Goal: Task Accomplishment & Management: Manage account settings

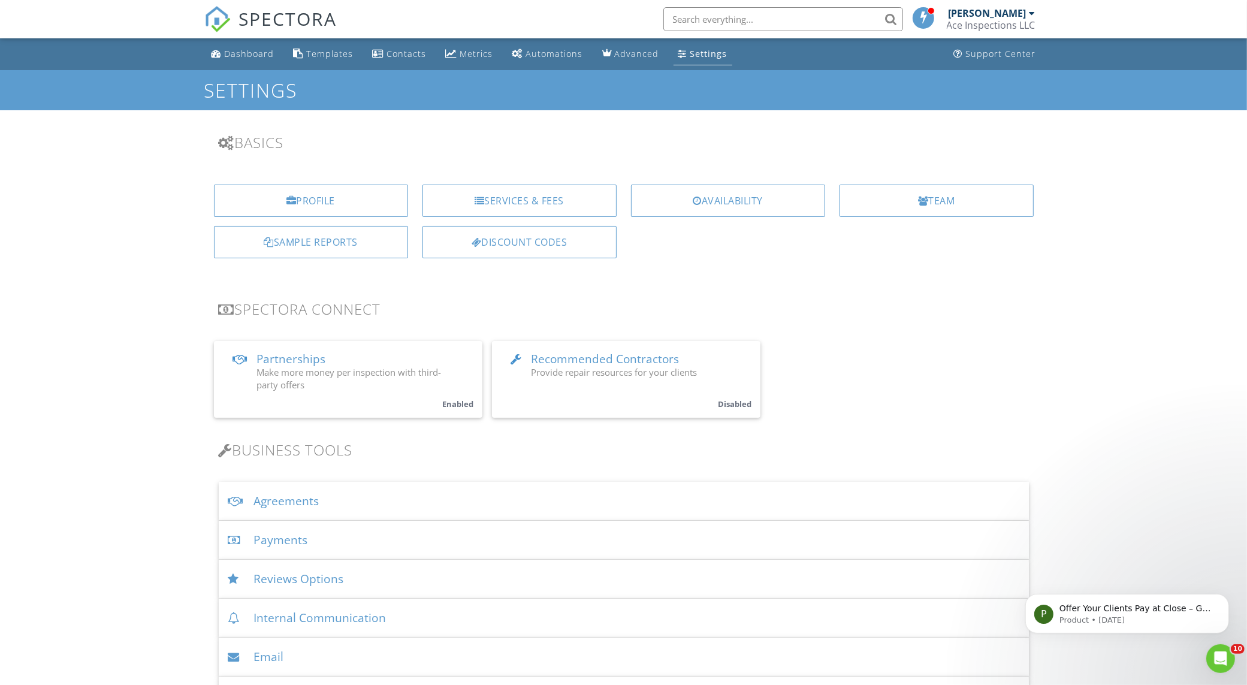
click at [708, 54] on div "Settings" at bounding box center [708, 53] width 37 height 11
click at [476, 491] on div "Agreements" at bounding box center [624, 501] width 810 height 39
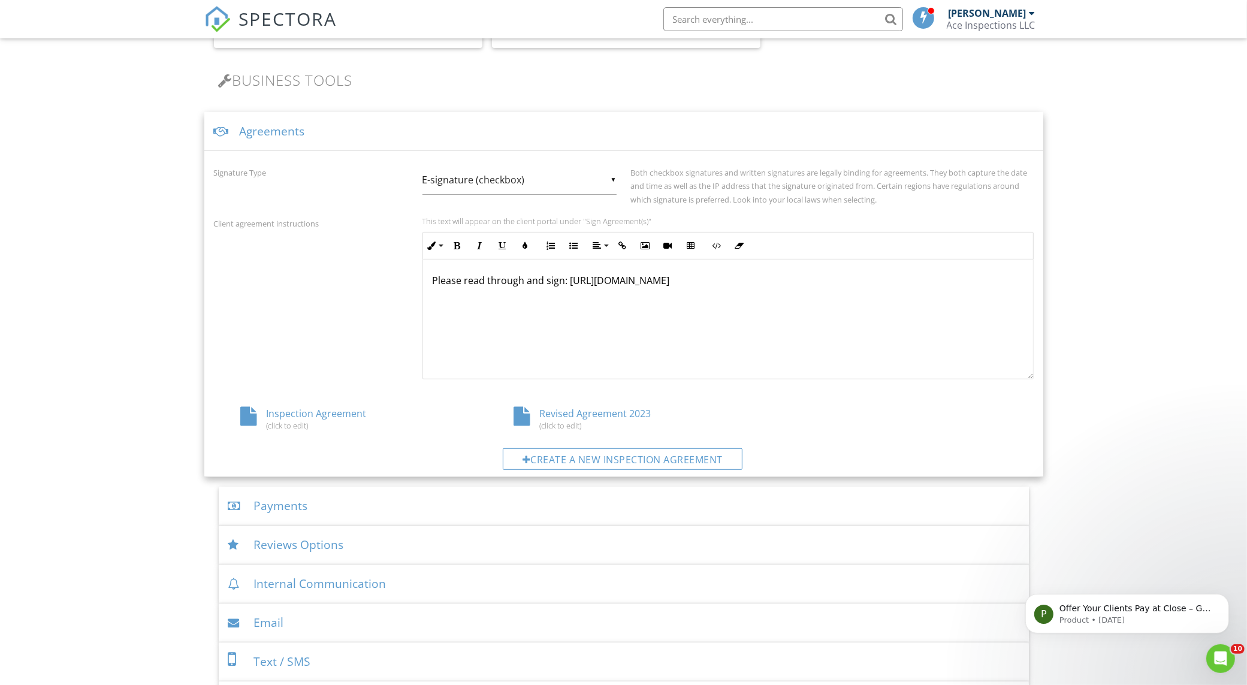
scroll to position [374, 0]
click at [310, 412] on div "Inspection Agreement (click to edit)" at bounding box center [350, 413] width 273 height 23
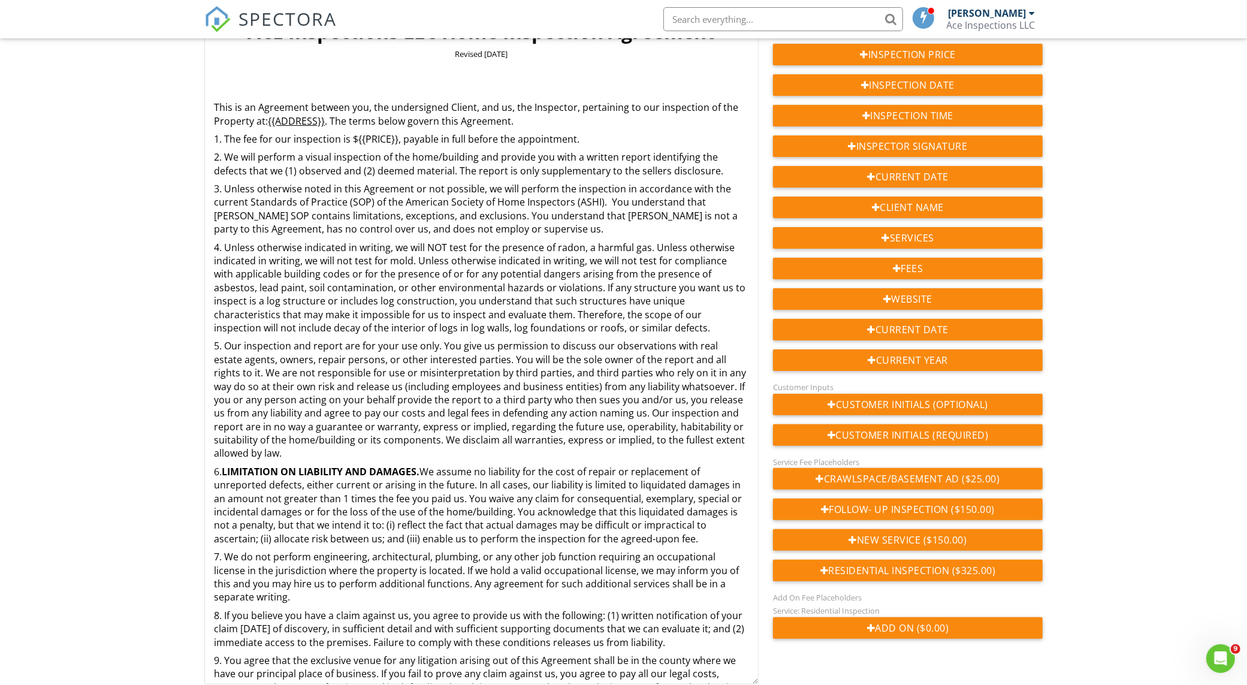
drag, startPoint x: 756, startPoint y: 128, endPoint x: 770, endPoint y: 682, distance: 554.4
click at [770, 682] on div "Agreement Text Inline Style XLarge Large Normal Small Light Small/Light Bold It…" at bounding box center [623, 358] width 853 height 779
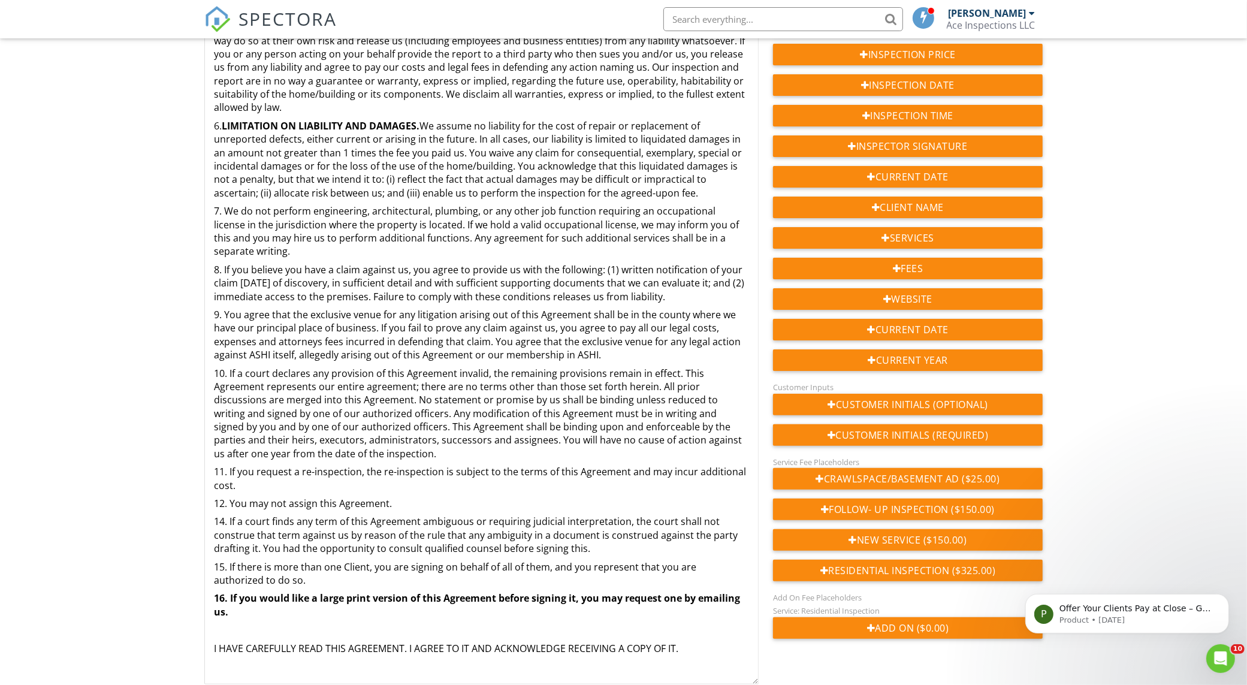
scroll to position [358, 0]
click at [530, 618] on p "16. If you would like a large print version of this Agreement before signing it…" at bounding box center [481, 604] width 534 height 27
click at [536, 589] on div "ACE Inspections LLC Home Inspection Agreement Revised February 2019 This is an …" at bounding box center [481, 173] width 553 height 1019
click at [537, 585] on p "15. If there is more than one Client, you are signing on behalf of all of them,…" at bounding box center [481, 573] width 534 height 27
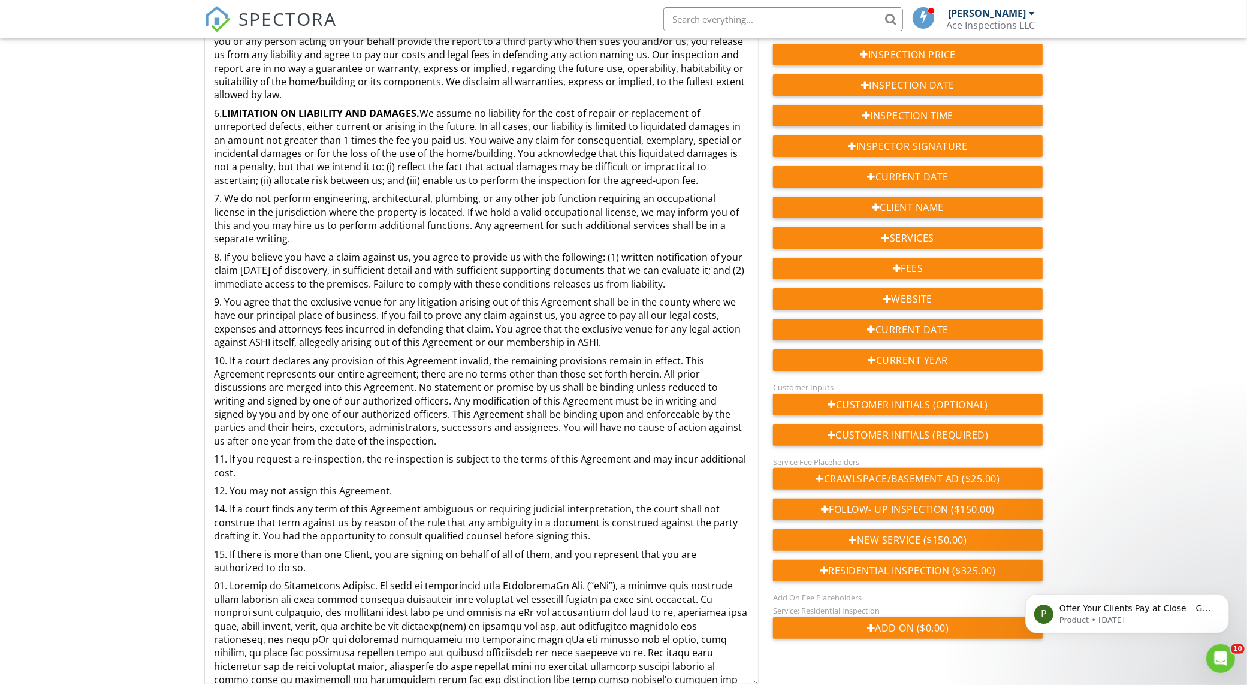
scroll to position [425, 0]
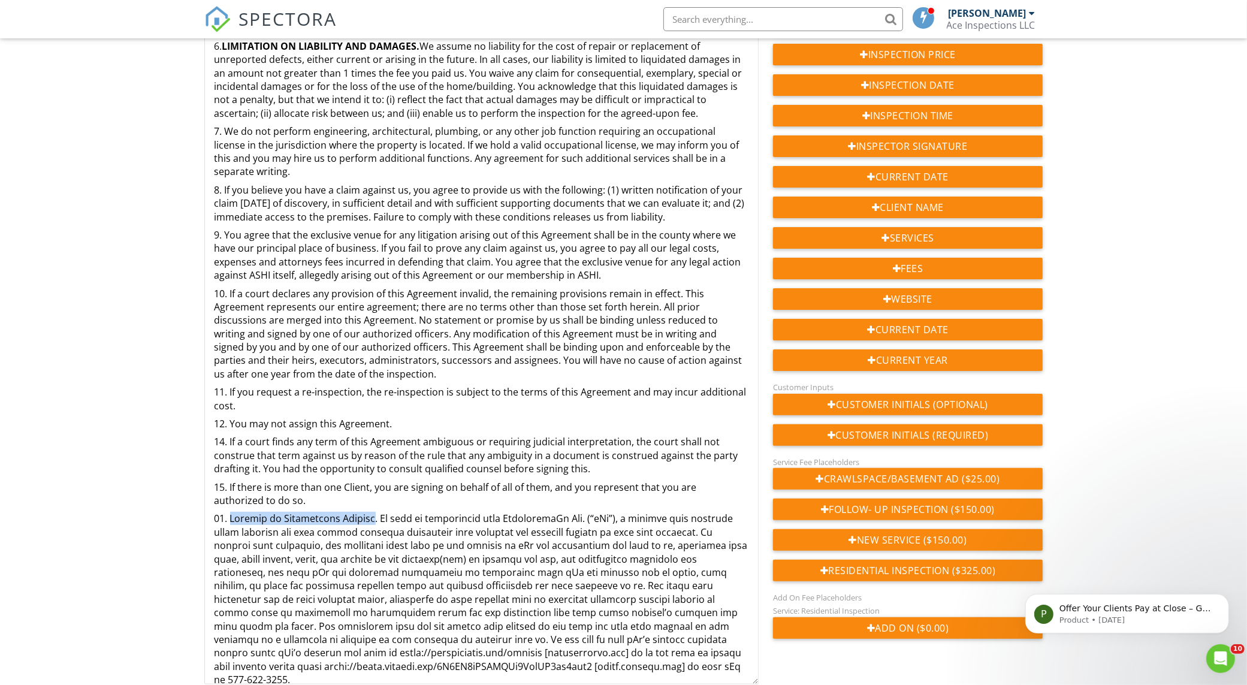
drag, startPoint x: 370, startPoint y: 528, endPoint x: 232, endPoint y: 533, distance: 137.9
click at [232, 533] on p at bounding box center [481, 599] width 534 height 174
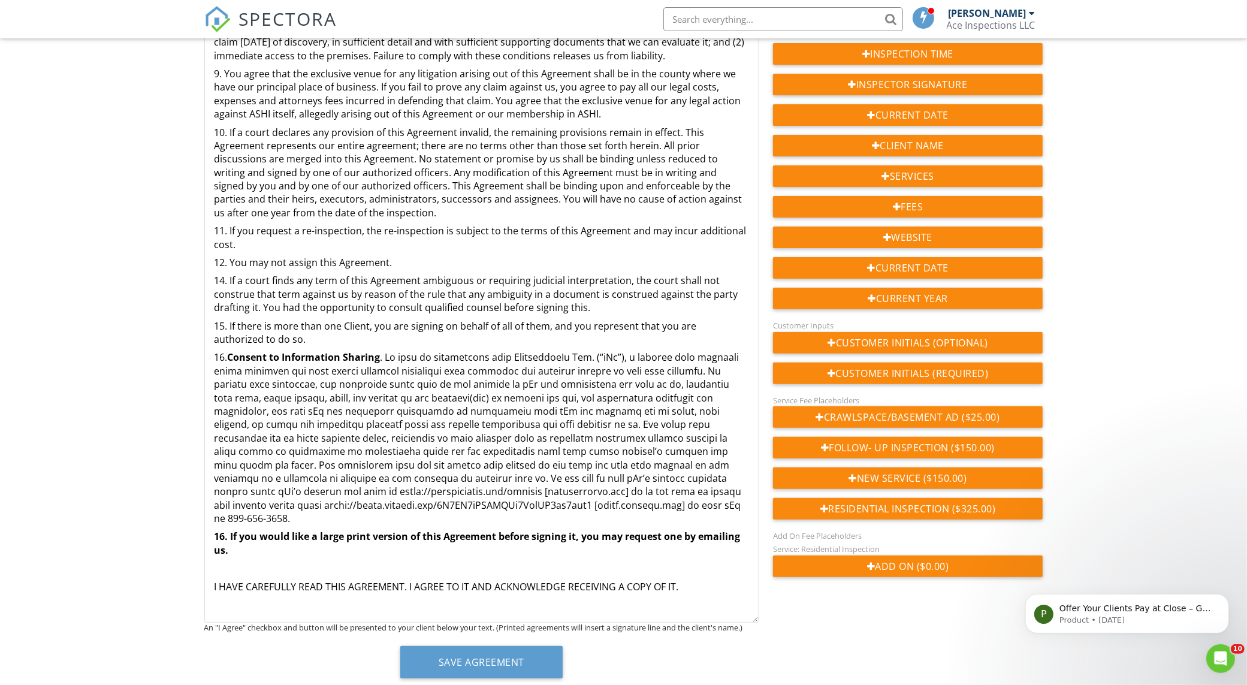
scroll to position [331, 0]
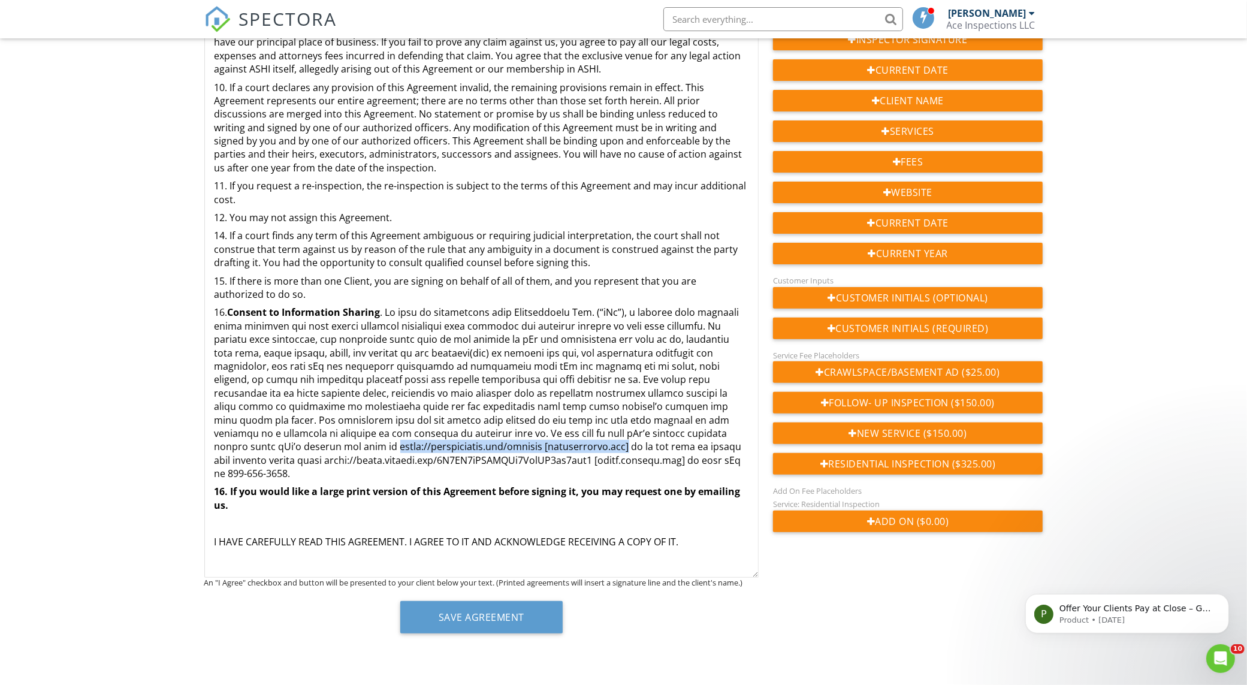
drag, startPoint x: 381, startPoint y: 446, endPoint x: 614, endPoint y: 448, distance: 233.1
click at [614, 448] on p "16. ​ Consent to Information Sharing ​" at bounding box center [481, 393] width 534 height 174
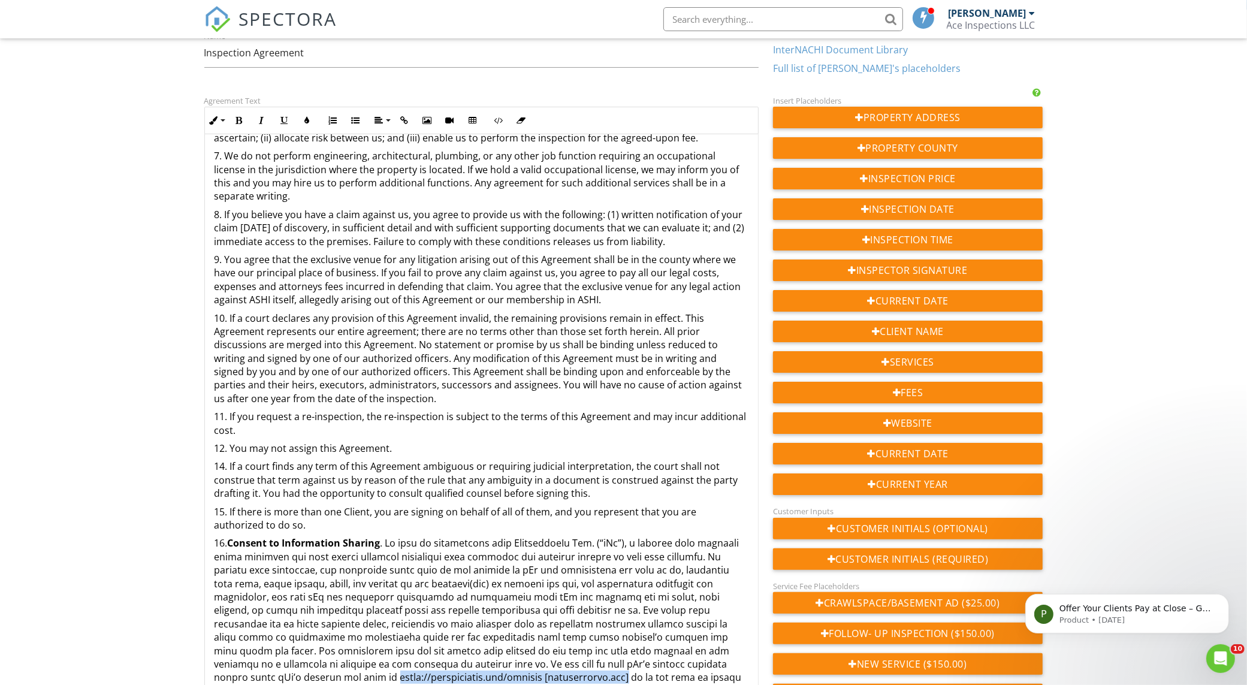
scroll to position [32, 0]
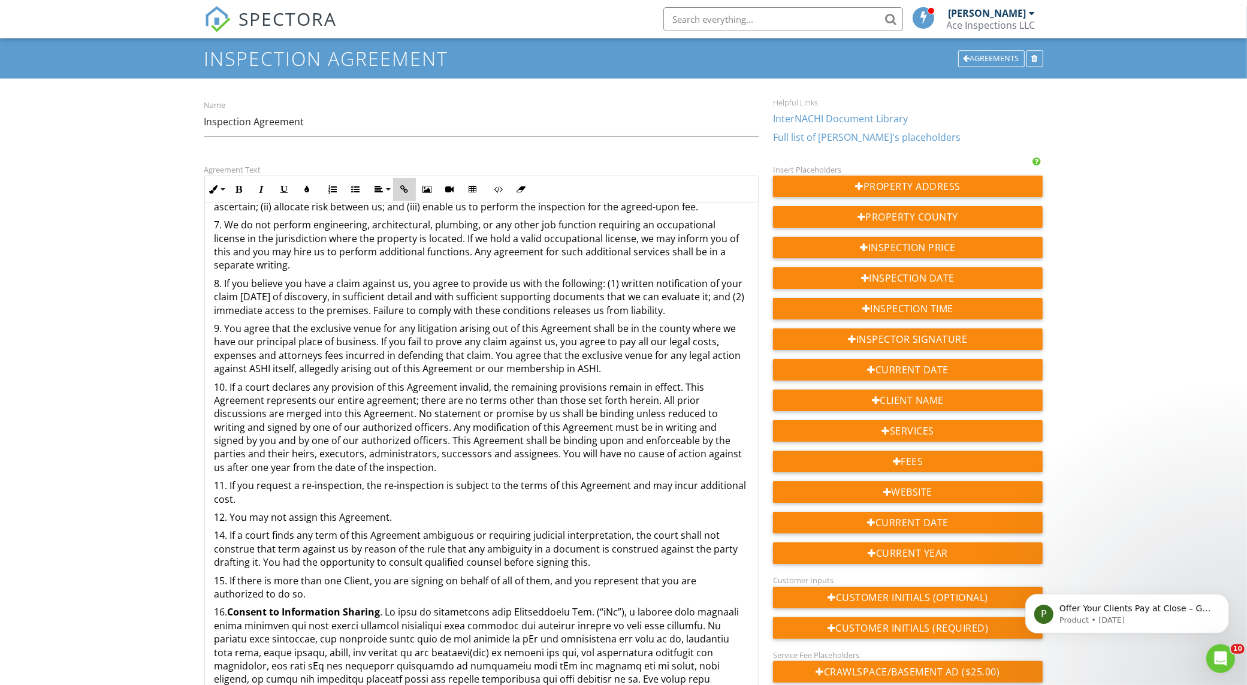
click at [398, 187] on button "Insert Link" at bounding box center [404, 189] width 23 height 23
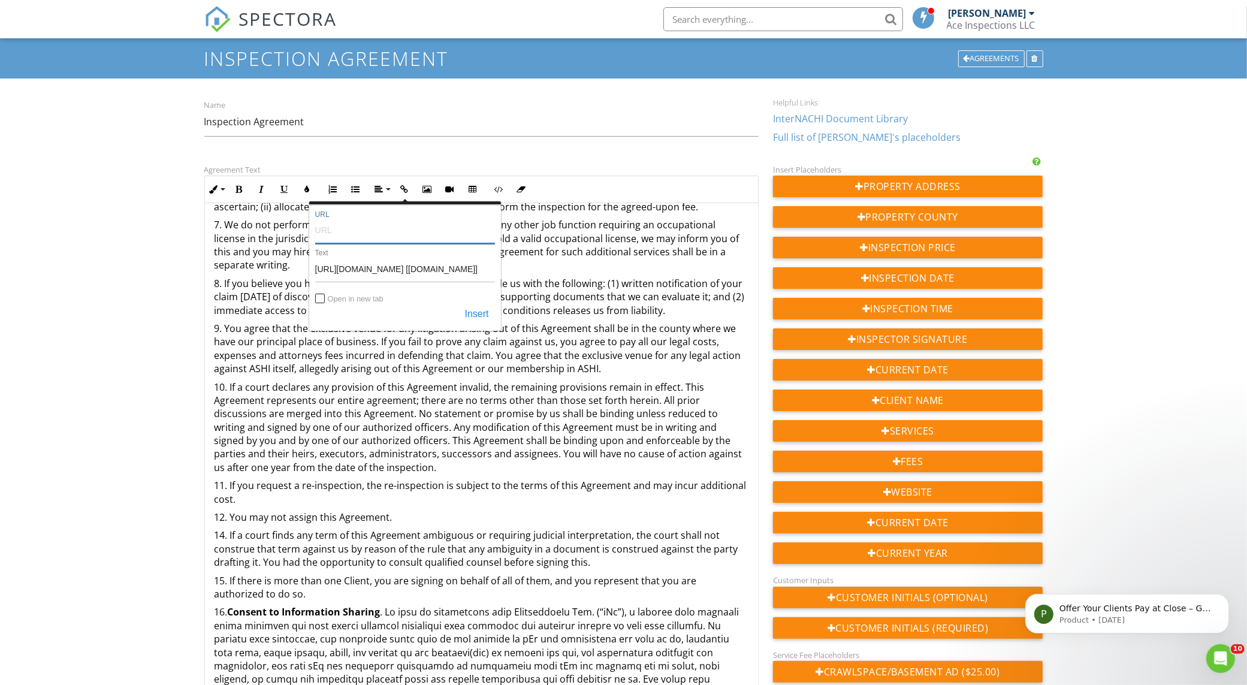
click at [401, 228] on input "URL" at bounding box center [405, 229] width 180 height 29
click at [154, 503] on div "Dashboard Templates Contacts Metrics Automations Advanced Settings Support Cent…" at bounding box center [623, 496] width 1247 height 979
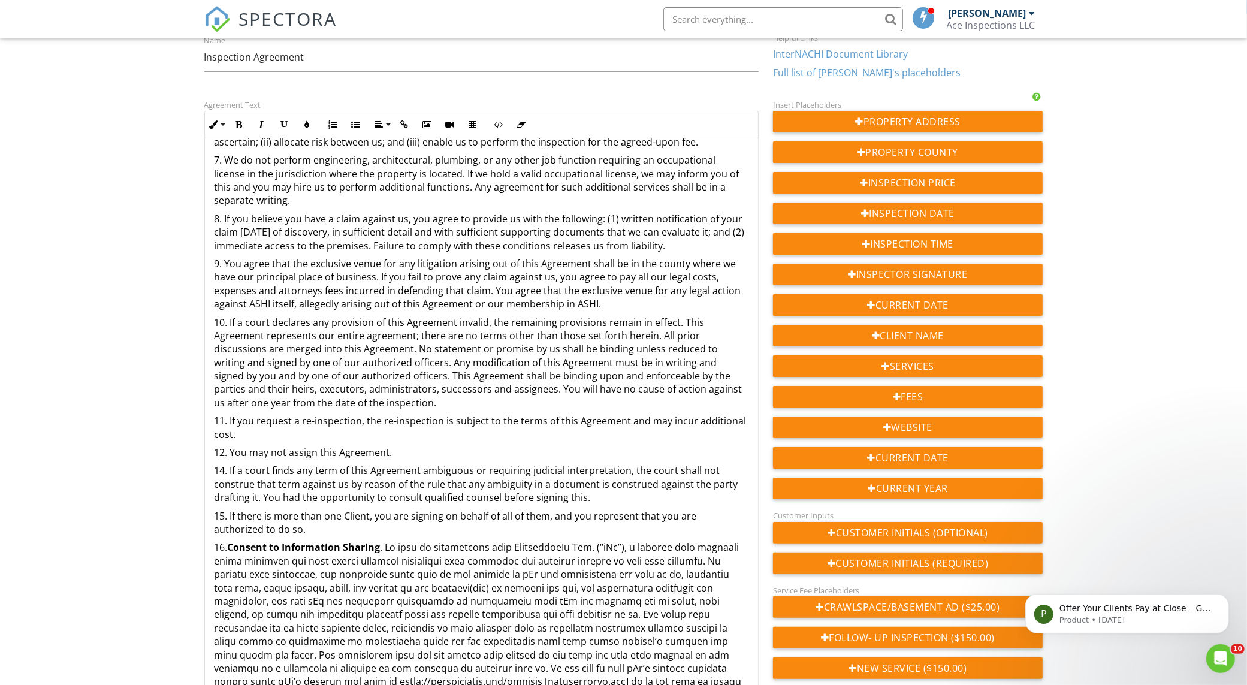
scroll to position [182, 0]
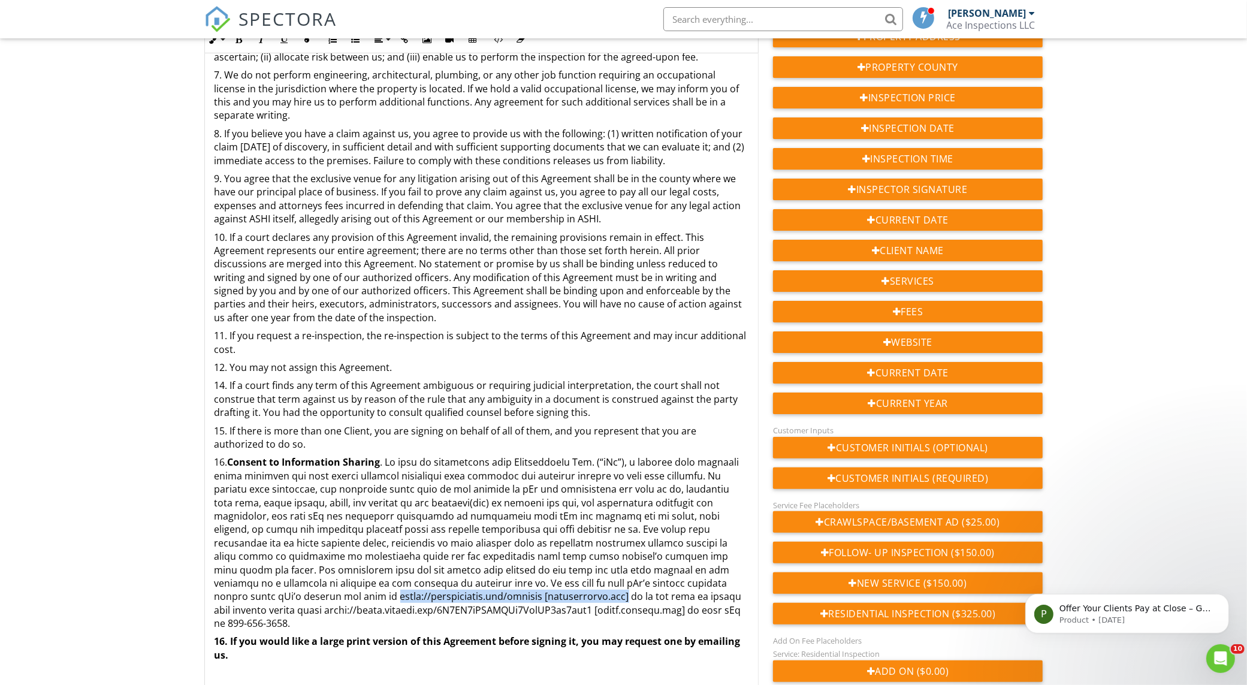
drag, startPoint x: 381, startPoint y: 595, endPoint x: 615, endPoint y: 597, distance: 233.7
click at [615, 597] on p "16. Consent to Information Sharing" at bounding box center [481, 542] width 534 height 174
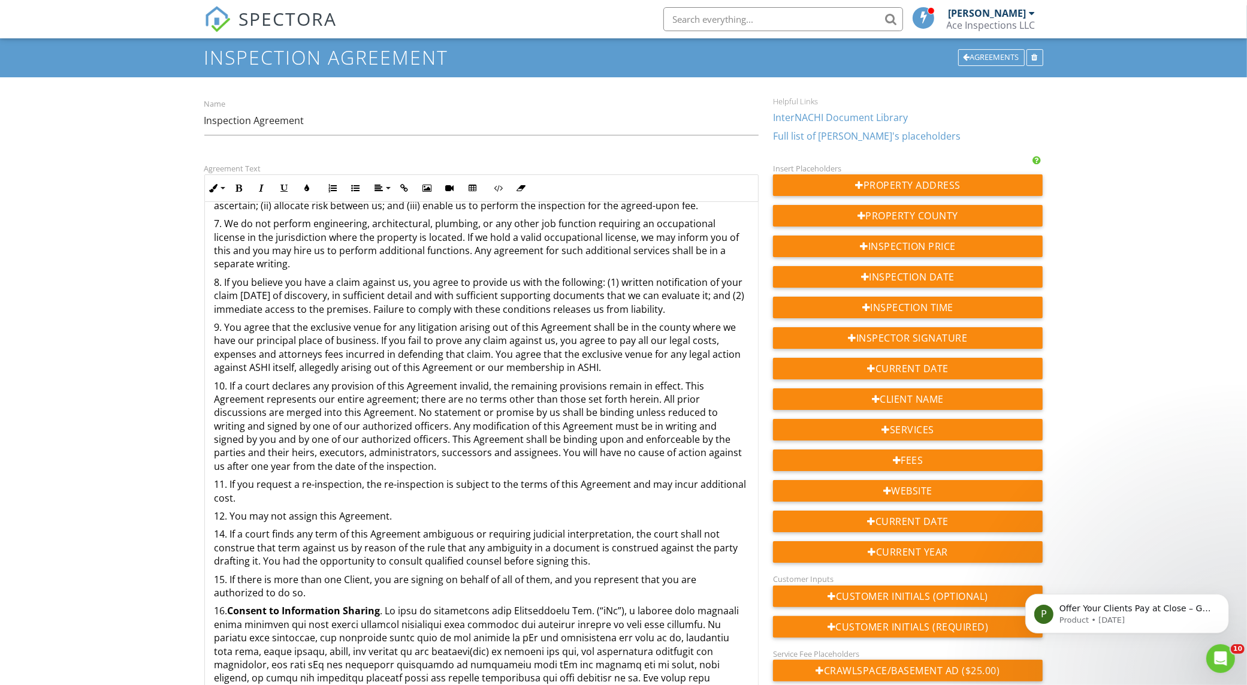
scroll to position [32, 0]
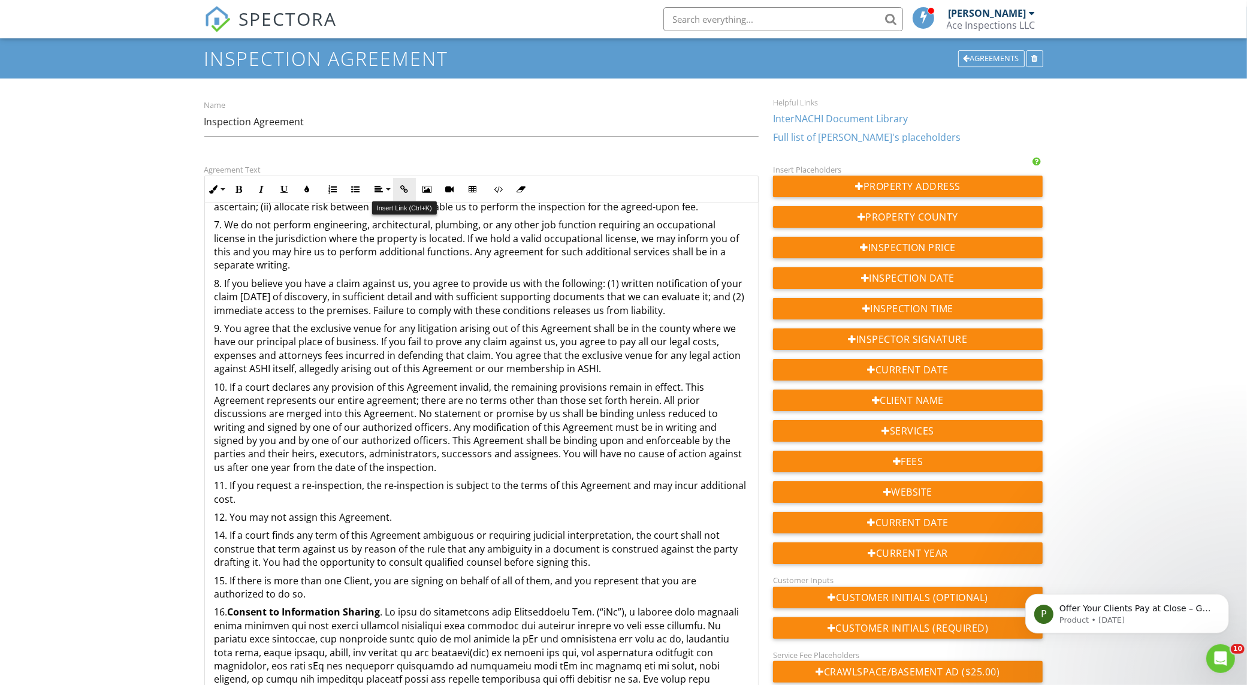
click at [407, 179] on button "Insert Link" at bounding box center [404, 189] width 23 height 23
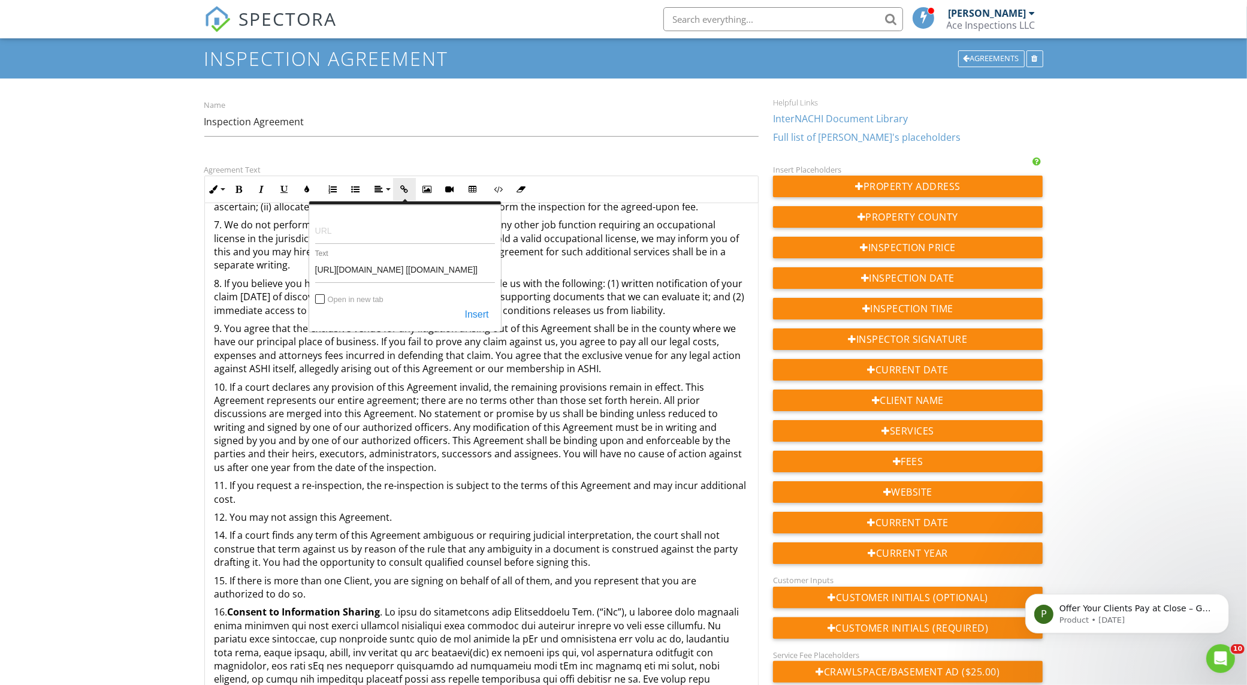
type input "[URL][DOMAIN_NAME] [[DOMAIN_NAME]]"
click at [398, 228] on input "URL" at bounding box center [405, 229] width 180 height 29
paste input "https://inspectiongo.com/privacy"
type input "https://inspectiongo.com/privacy"
click at [482, 321] on button "Insert" at bounding box center [477, 315] width 36 height 22
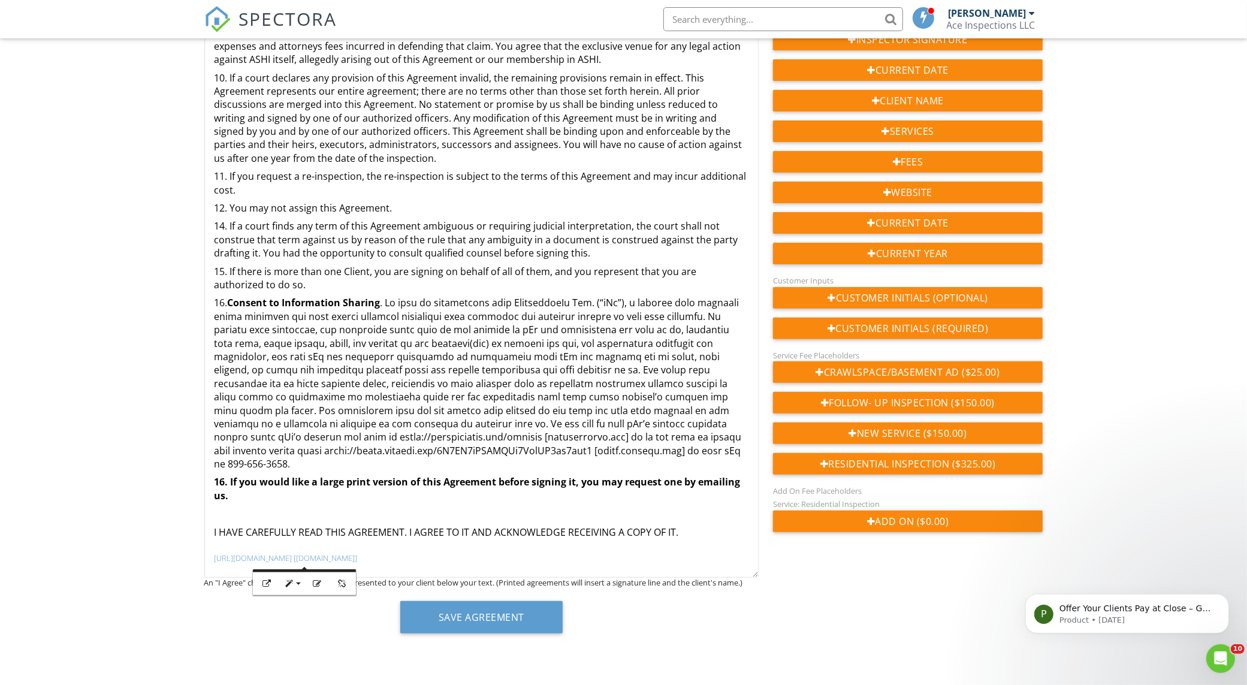
scroll to position [537, 0]
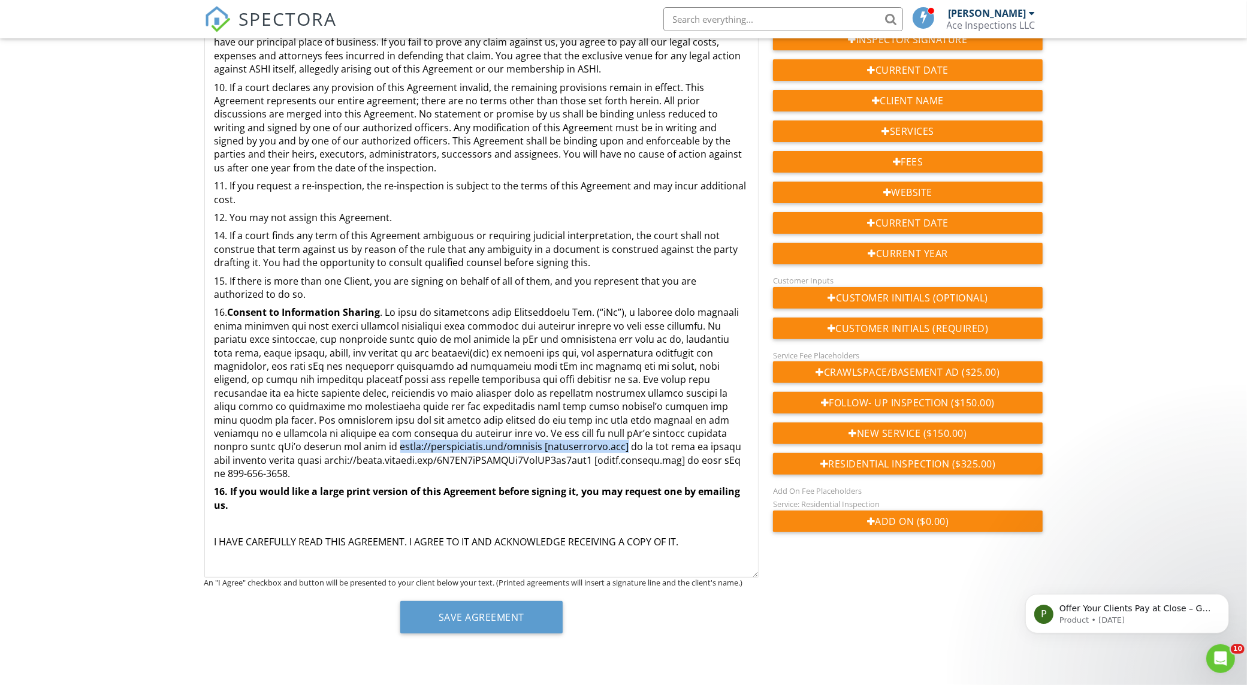
drag, startPoint x: 382, startPoint y: 445, endPoint x: 615, endPoint y: 447, distance: 232.5
click at [615, 447] on p "16. Consent to Information Sharing" at bounding box center [481, 393] width 534 height 174
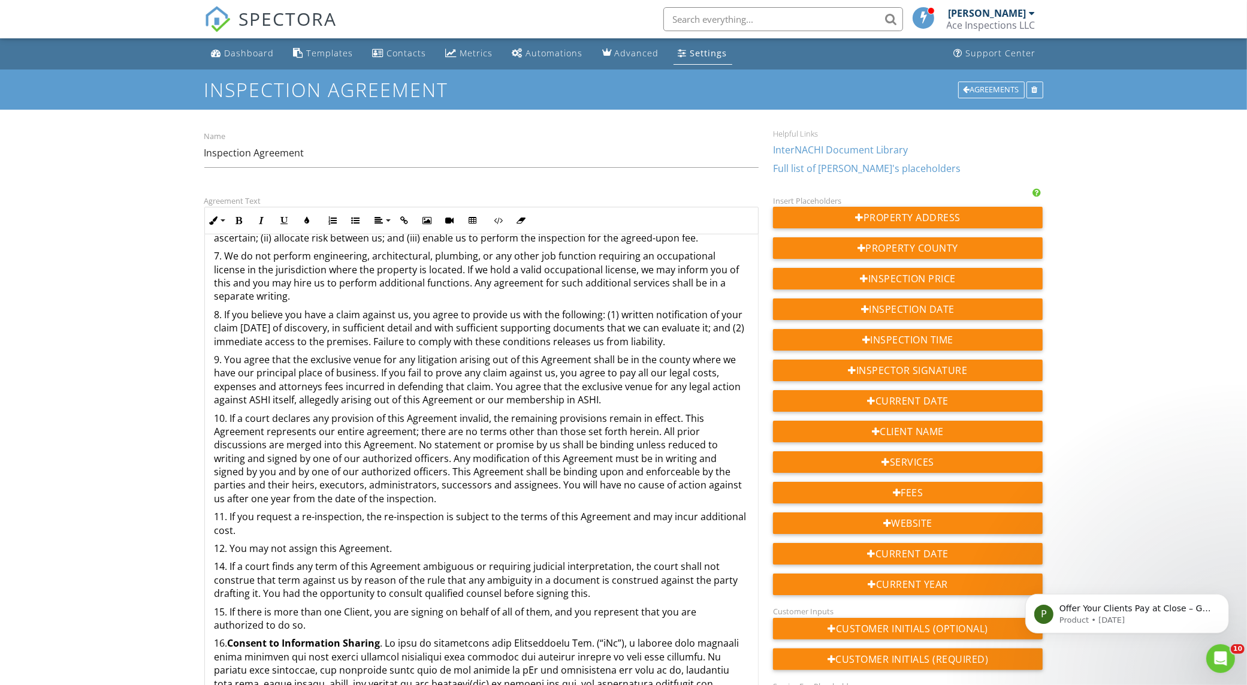
scroll to position [0, 0]
click at [404, 222] on icon "button" at bounding box center [404, 221] width 8 height 8
type input "[URL][DOMAIN_NAME] [[DOMAIN_NAME]]"
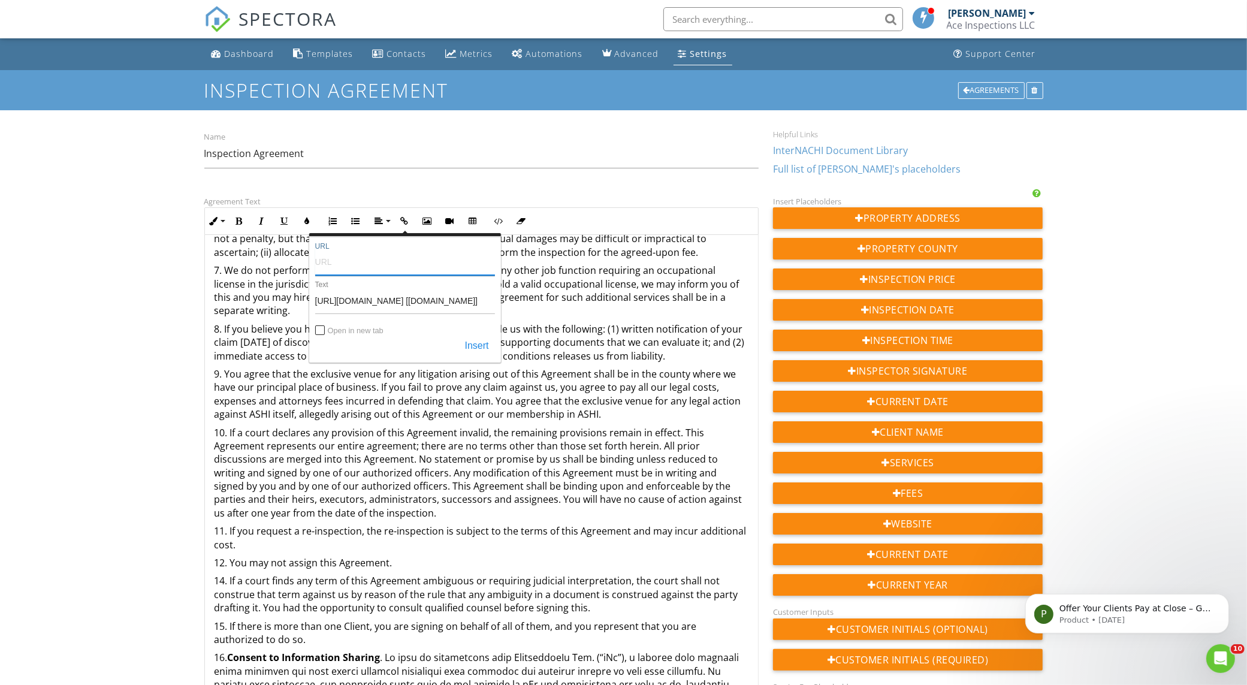
click at [391, 267] on input "URL" at bounding box center [405, 261] width 180 height 29
paste input "https://inspectiongo.com/privacy"
type input "https://inspectiongo.com/privacy"
click at [480, 347] on button "Insert" at bounding box center [477, 347] width 36 height 22
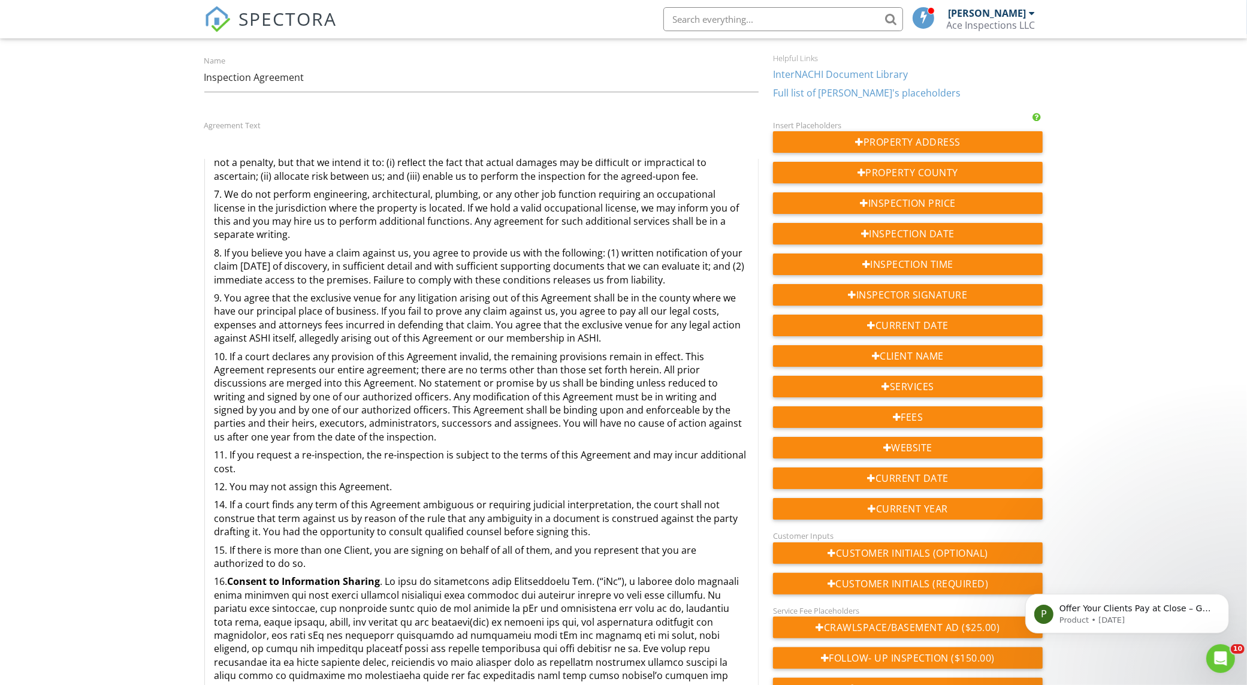
scroll to position [225, 0]
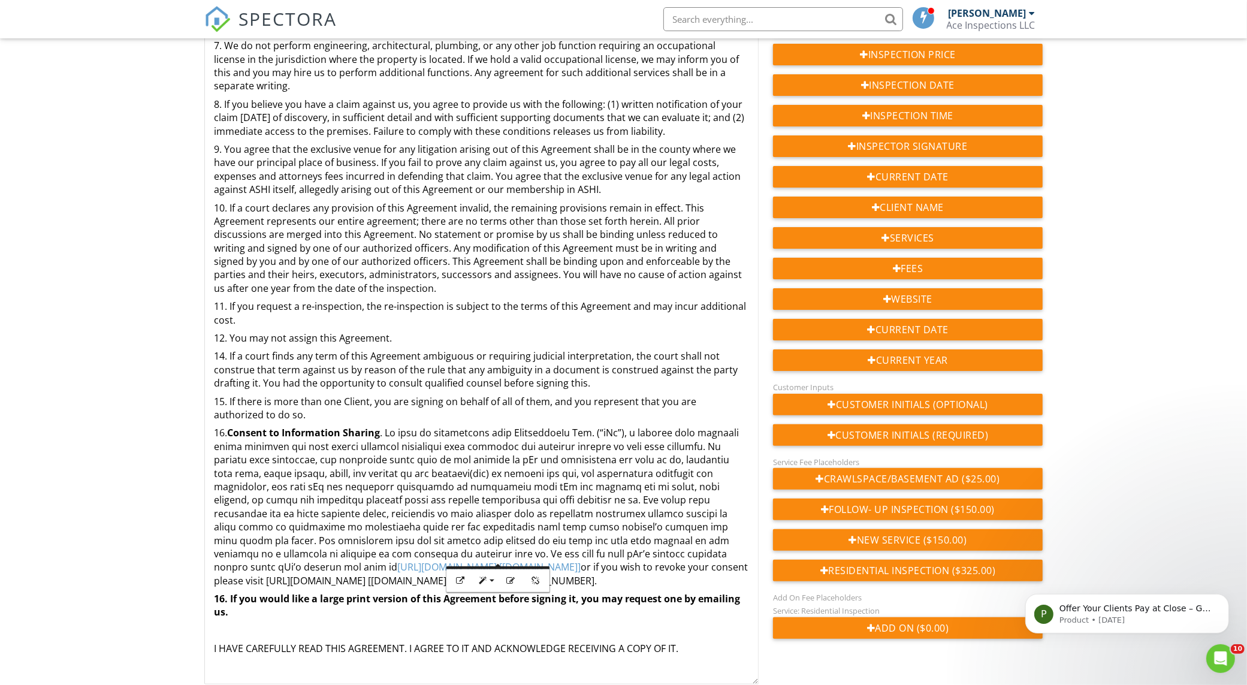
click at [487, 484] on p "16. Consent to Information Sharing https://inspectiongo.com/privacy [inspection…" at bounding box center [481, 506] width 534 height 161
drag, startPoint x: 330, startPoint y: 564, endPoint x: 698, endPoint y: 568, distance: 368.5
click at [698, 568] on p "16. Consent to Information Sharing . We have an arrangement with InspectionGo I…" at bounding box center [481, 506] width 534 height 161
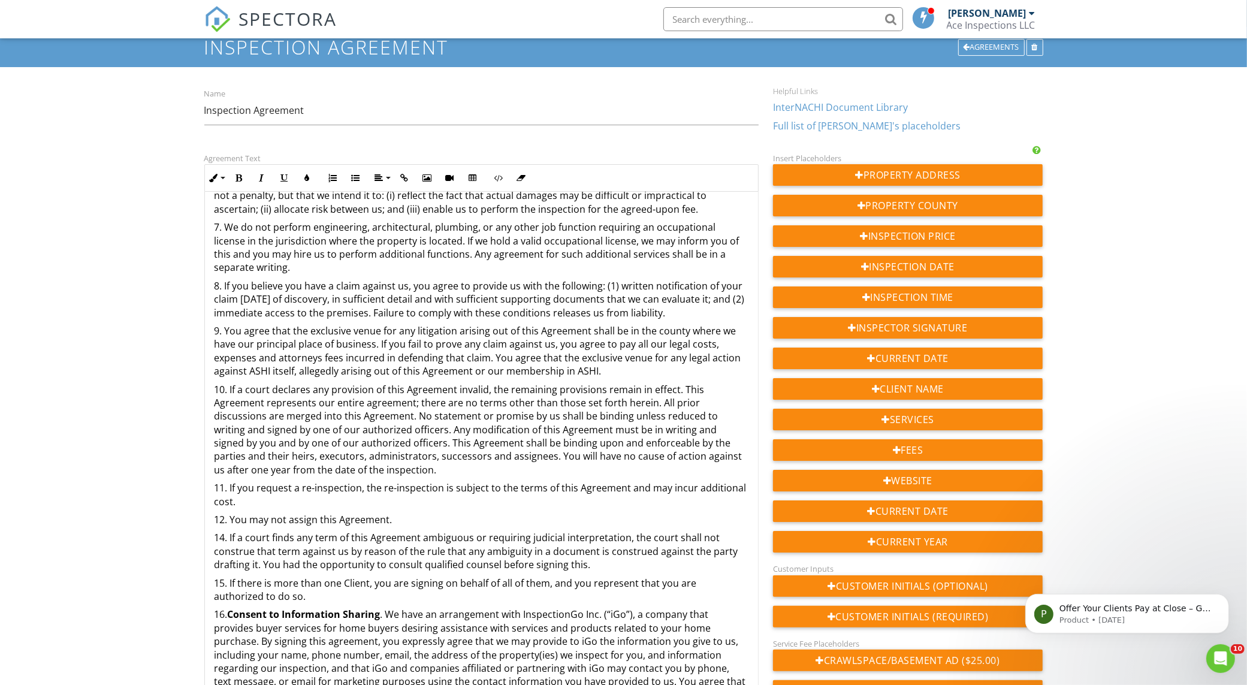
scroll to position [0, 0]
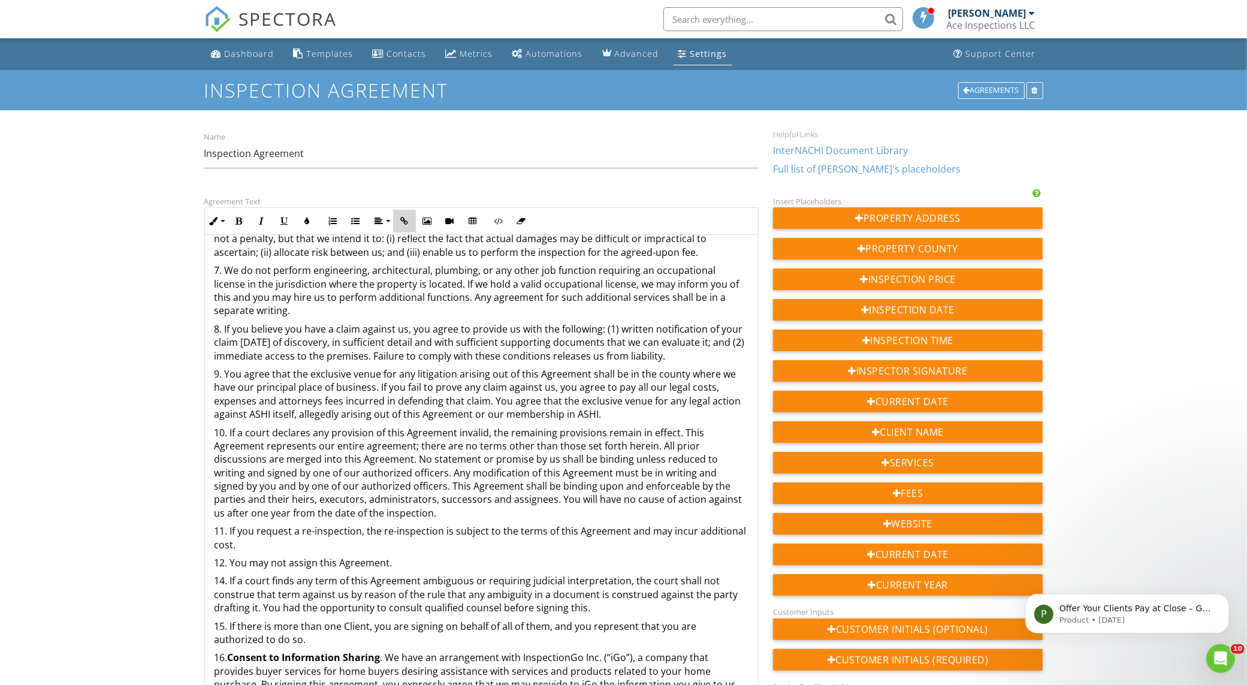
click at [406, 217] on icon "button" at bounding box center [404, 221] width 8 height 8
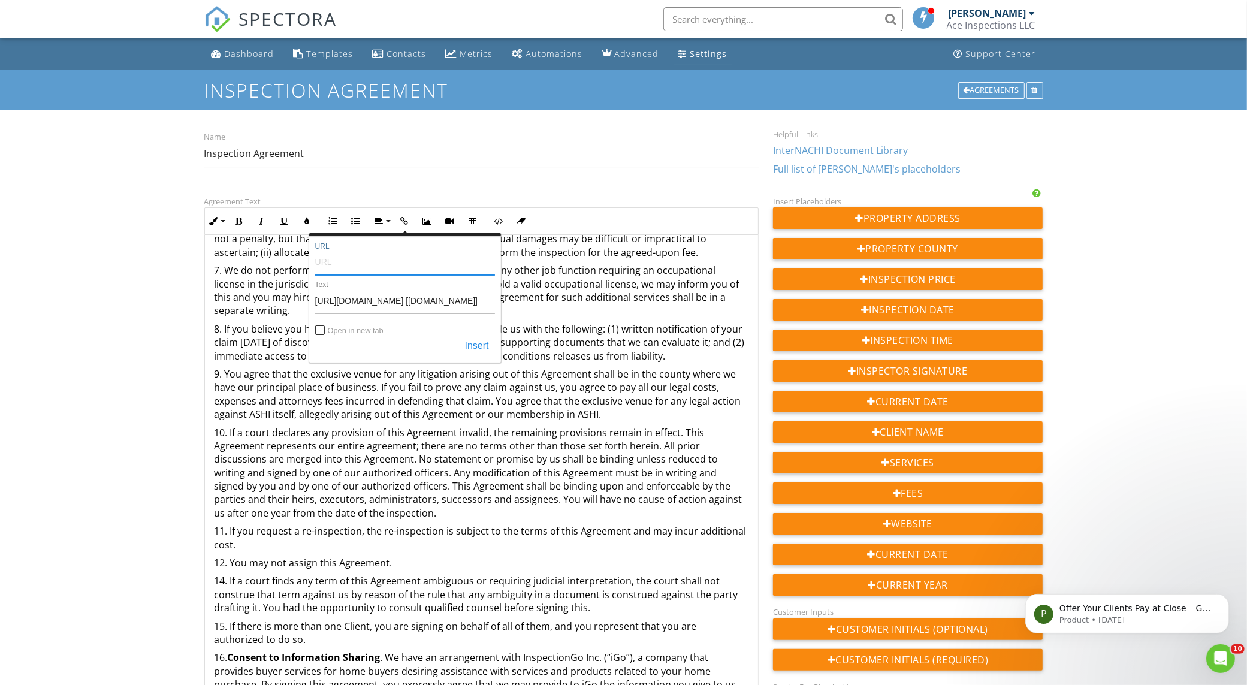
click at [399, 264] on input "URL" at bounding box center [405, 261] width 180 height 29
click at [294, 491] on p "10. If a court declares any provision of this Agreement invalid, the remaining …" at bounding box center [481, 473] width 534 height 94
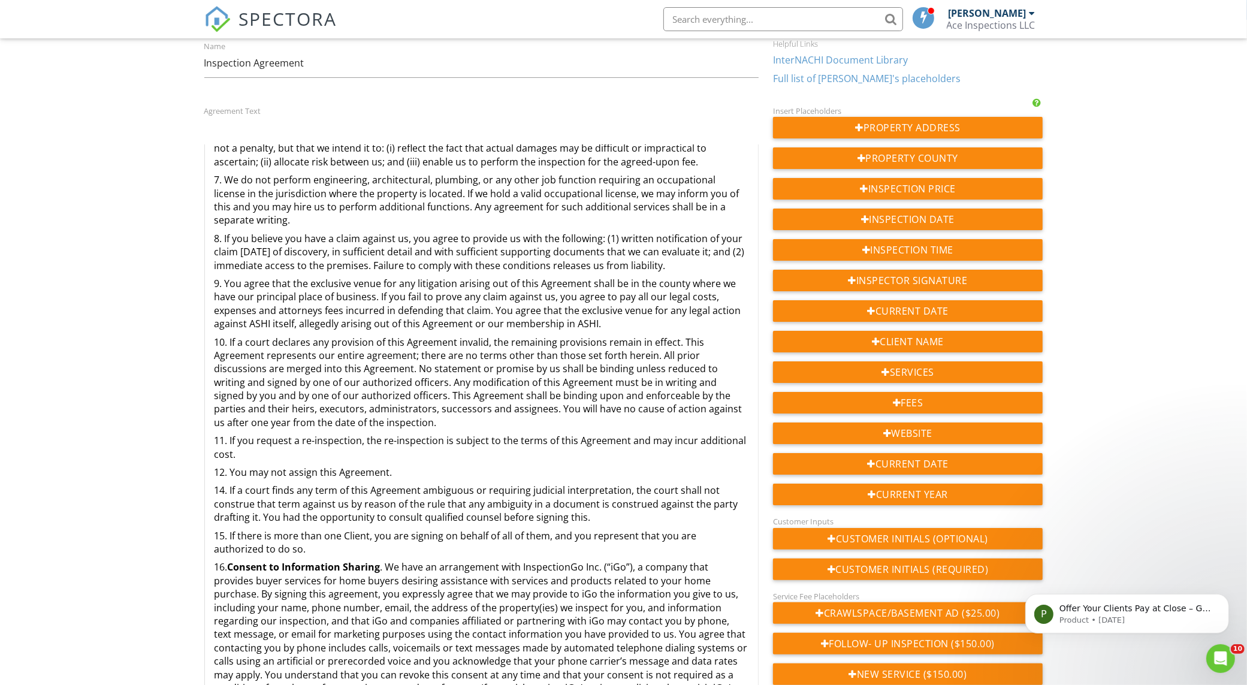
scroll to position [225, 0]
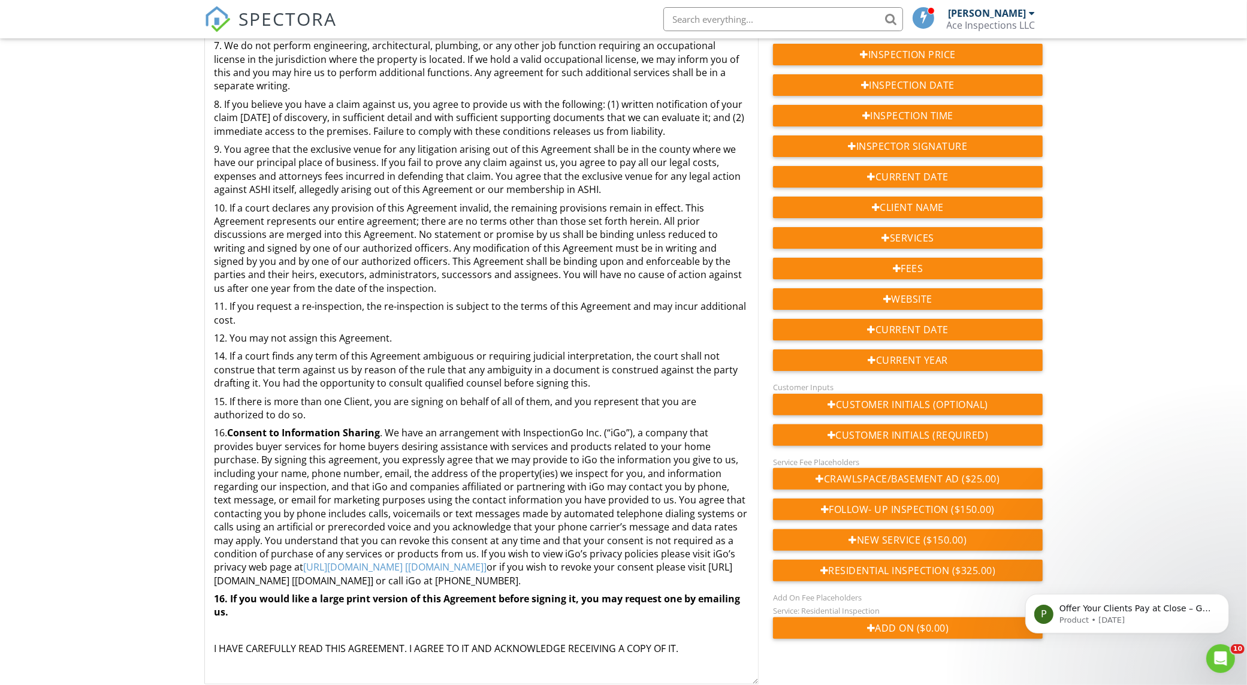
drag, startPoint x: 328, startPoint y: 570, endPoint x: 698, endPoint y: 568, distance: 370.3
click at [698, 568] on p "16. Consent to Information Sharing . We have an arrangement with InspectionGo I…" at bounding box center [481, 506] width 534 height 161
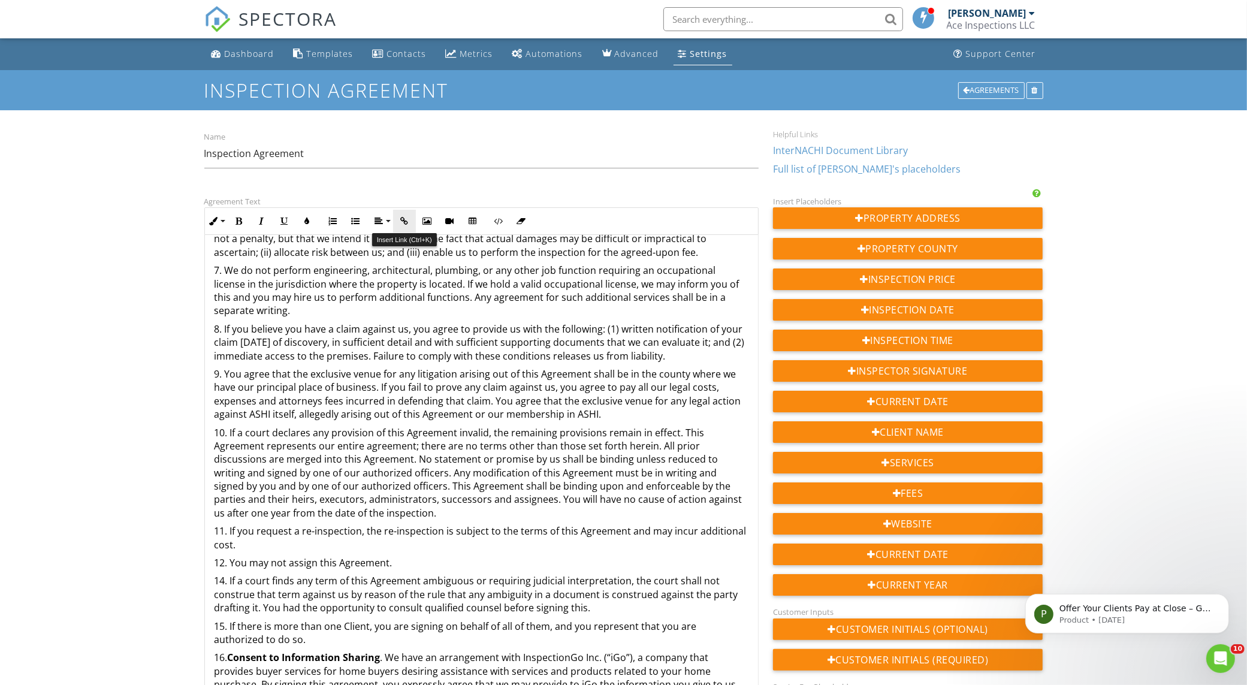
click at [400, 220] on icon "button" at bounding box center [404, 221] width 8 height 8
type input "[URL][DOMAIN_NAME] [[DOMAIN_NAME]]"
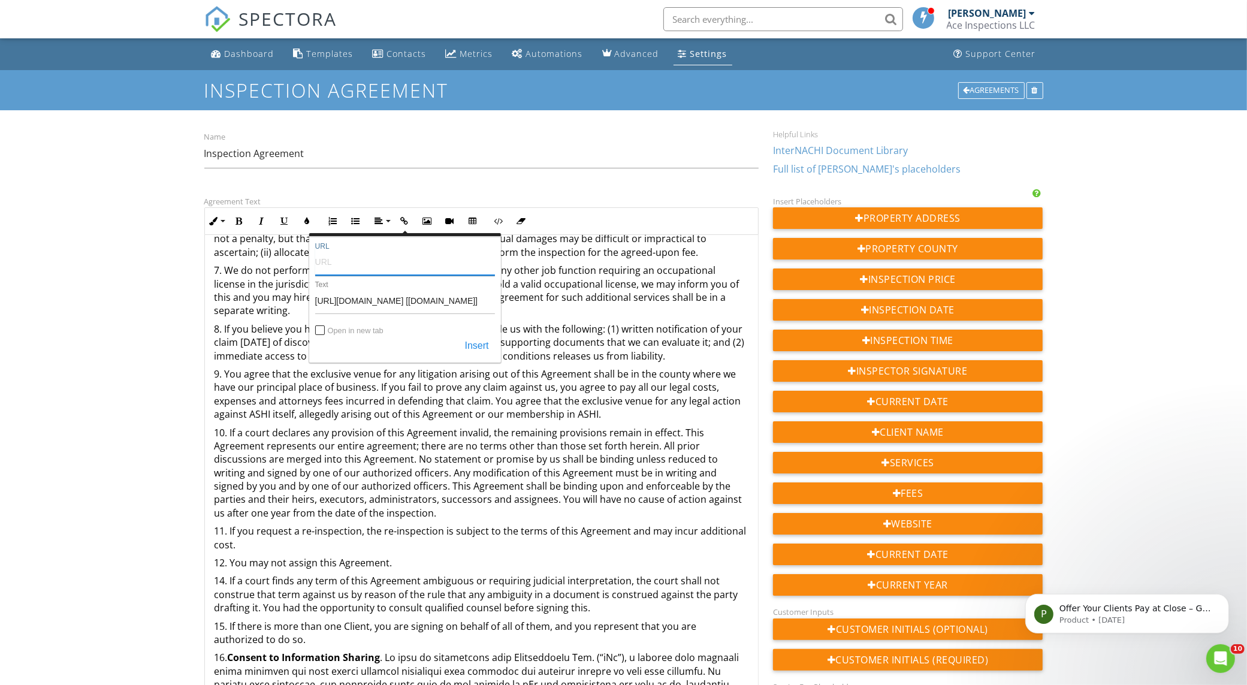
click at [394, 255] on input "URL" at bounding box center [405, 261] width 180 height 29
paste input "https://share.hsforms.com/1S7SY4cTBQNCNj3SwoRY3mg4frj0"
type input "https://share.hsforms.com/1S7SY4cTBQNCNj3SwoRY3mg4frj0"
click at [476, 343] on button "Insert" at bounding box center [477, 347] width 36 height 22
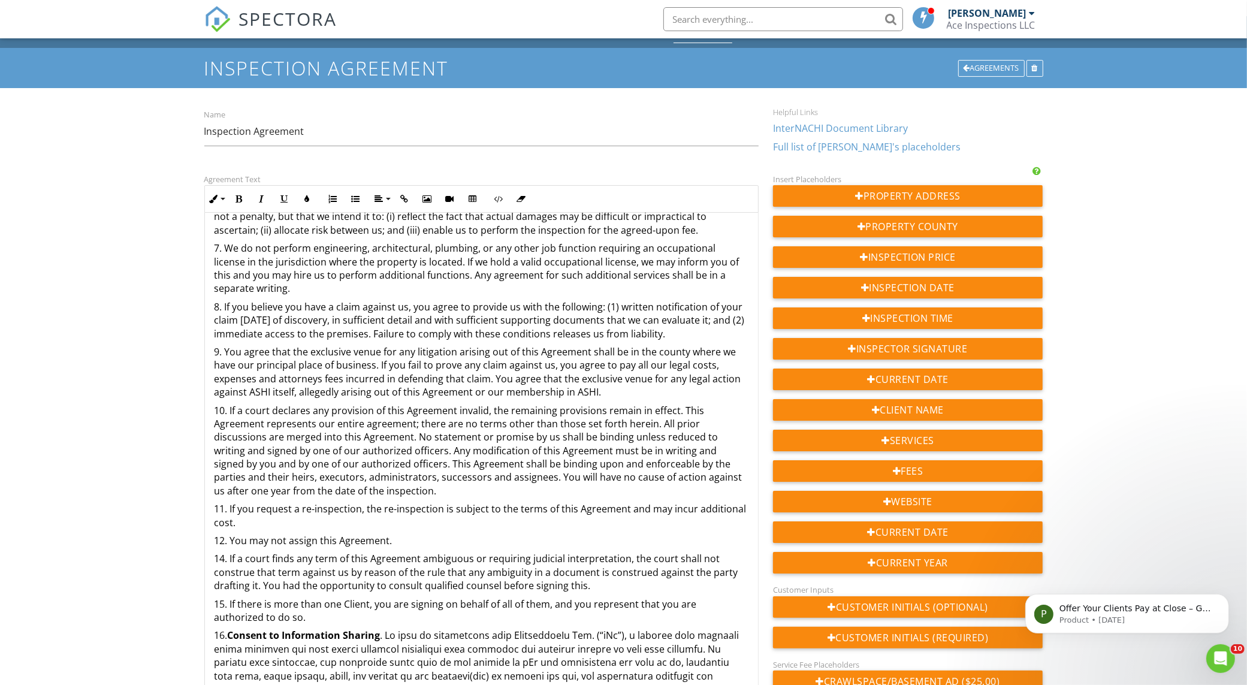
scroll to position [225, 0]
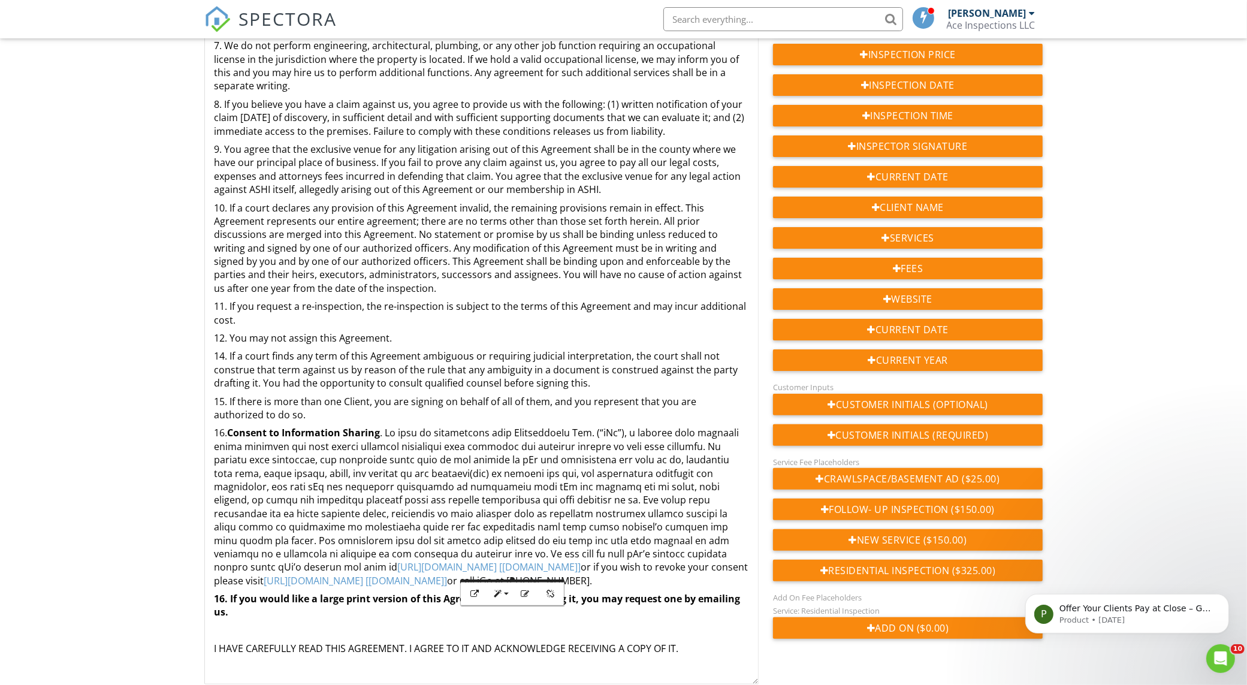
click at [590, 492] on p "16. Consent to Information Sharing https://inspectiongo.com/privacy [inspection…" at bounding box center [481, 506] width 534 height 161
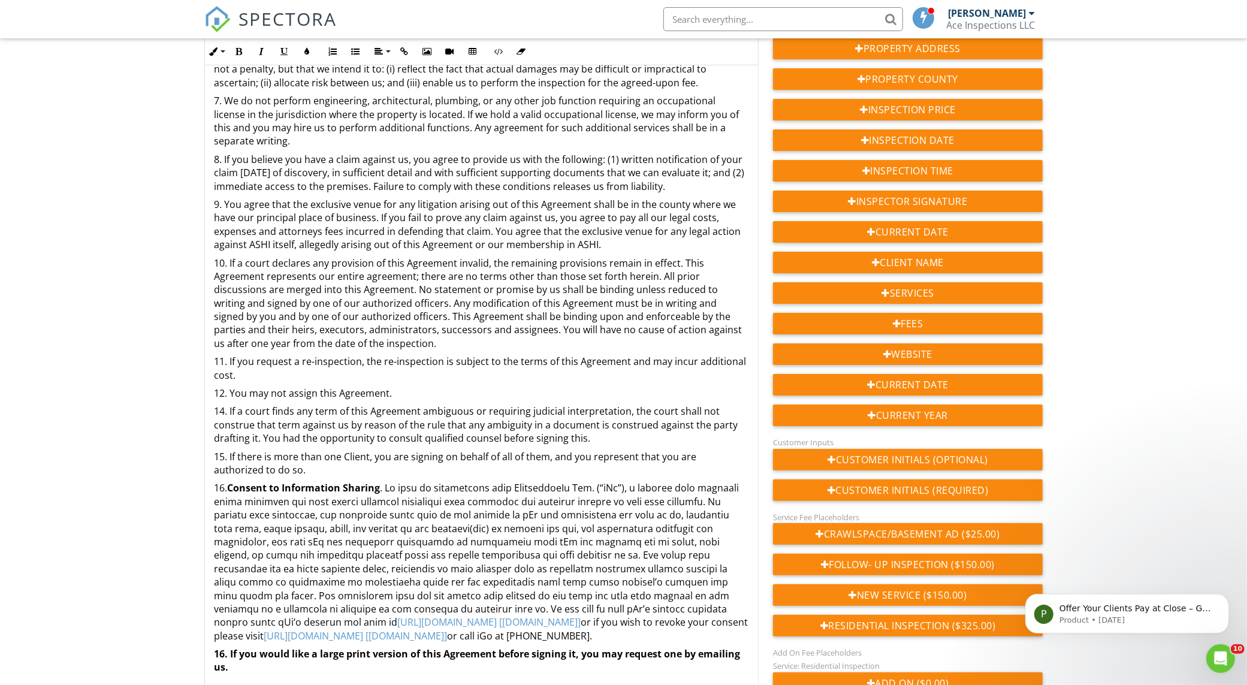
scroll to position [256, 0]
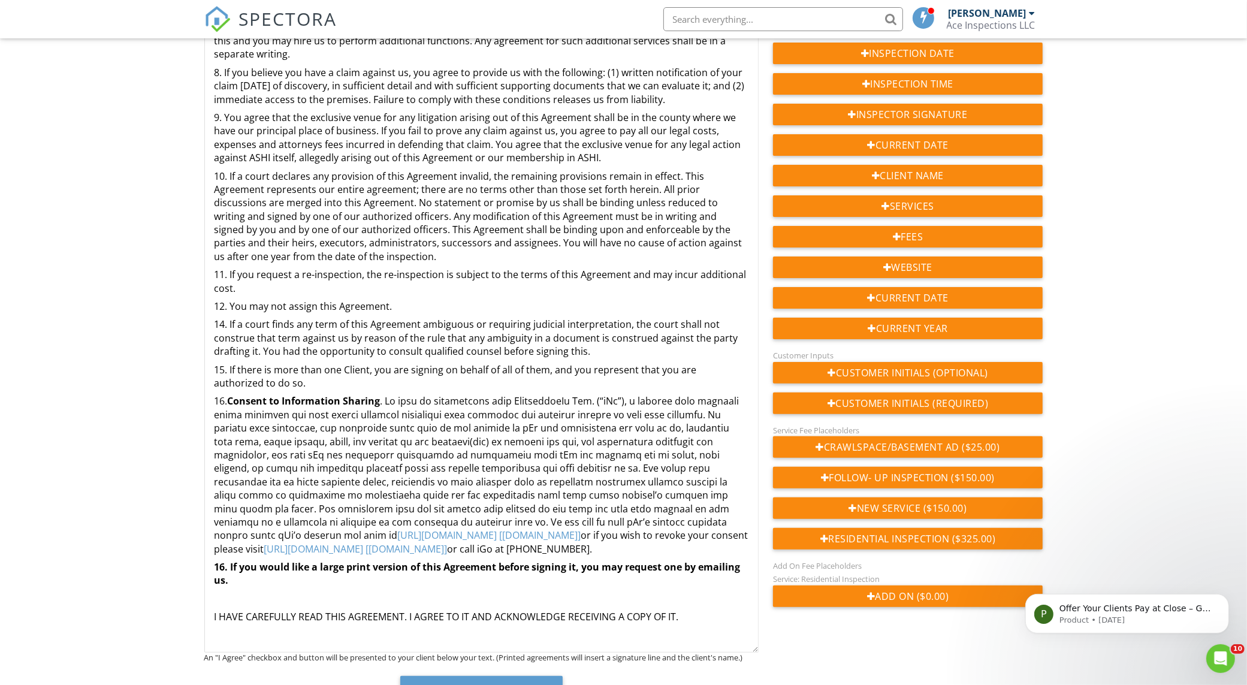
click at [225, 567] on p "16. If you would like a large print version of this Agreement before signing it…" at bounding box center [481, 573] width 534 height 27
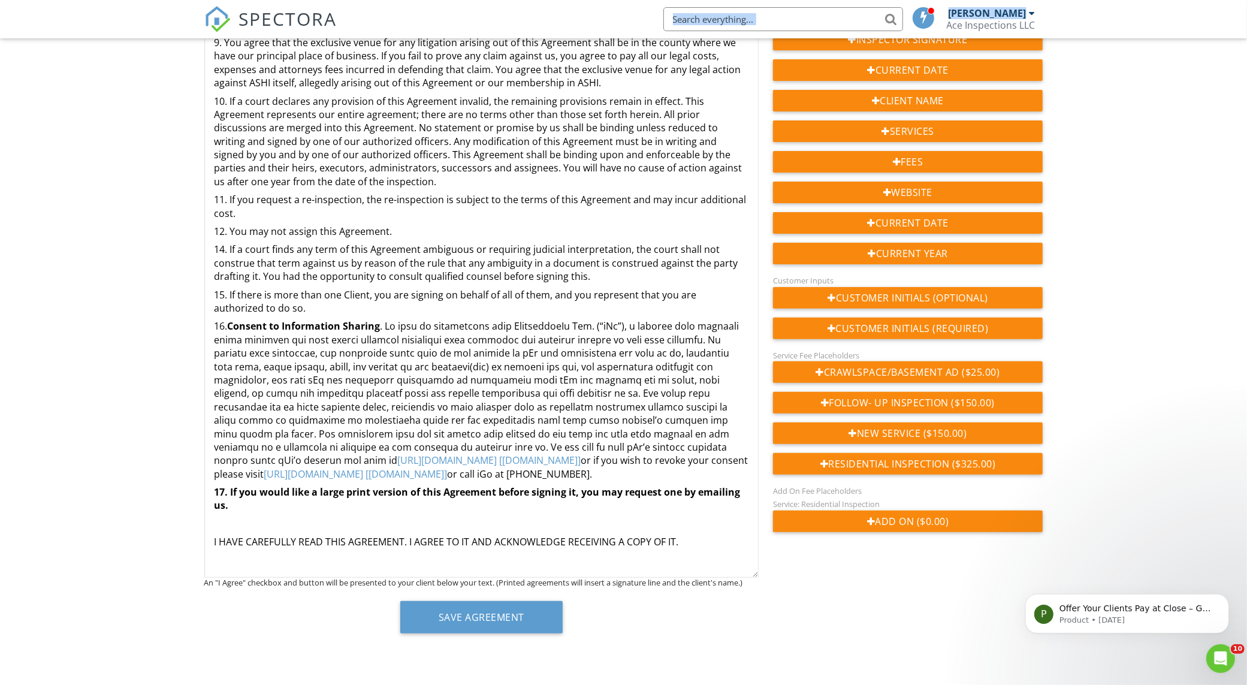
drag, startPoint x: 966, startPoint y: 31, endPoint x: 1053, endPoint y: 34, distance: 86.3
click at [1053, 34] on nav "SPECTORA Josh Rigsby Ace Inspections LLC Role: Inspector Change Role Dashboard …" at bounding box center [623, 19] width 1247 height 38
drag, startPoint x: 945, startPoint y: 26, endPoint x: 1016, endPoint y: 30, distance: 70.8
click at [1016, 30] on li "Josh Rigsby Ace Inspections LLC Role: Inspector Change Role Dashboard New Inspe…" at bounding box center [992, 19] width 101 height 38
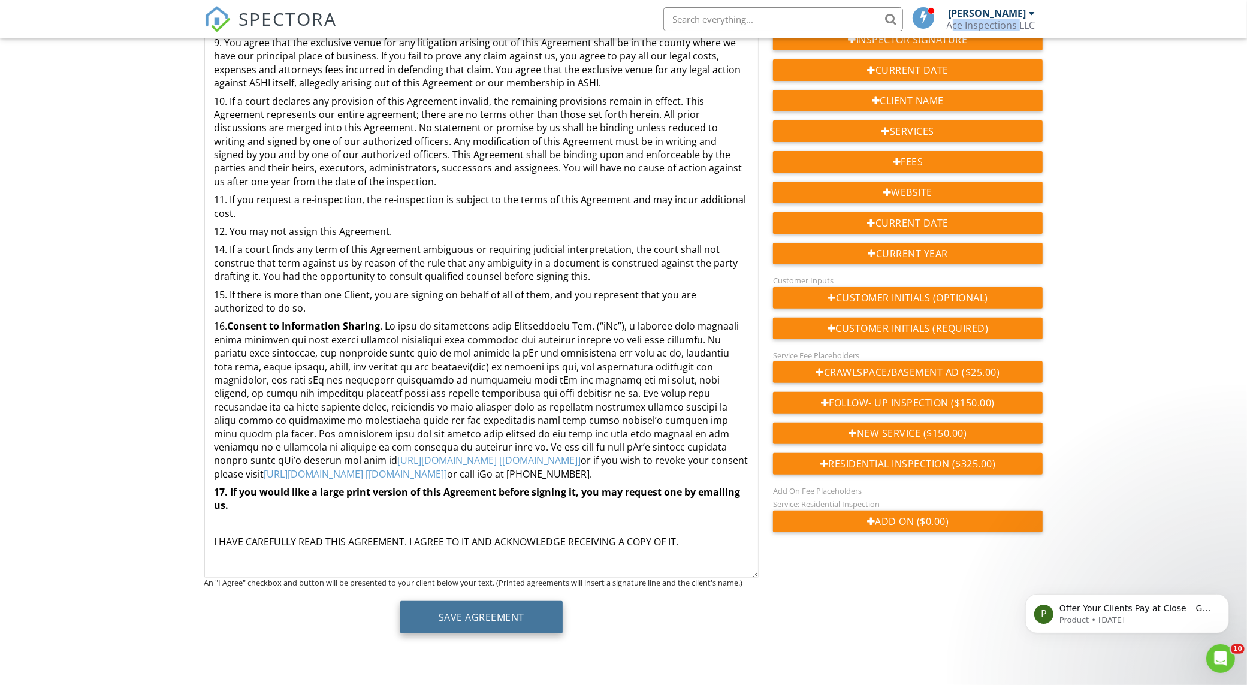
click at [463, 613] on button "Save Agreement" at bounding box center [481, 617] width 162 height 32
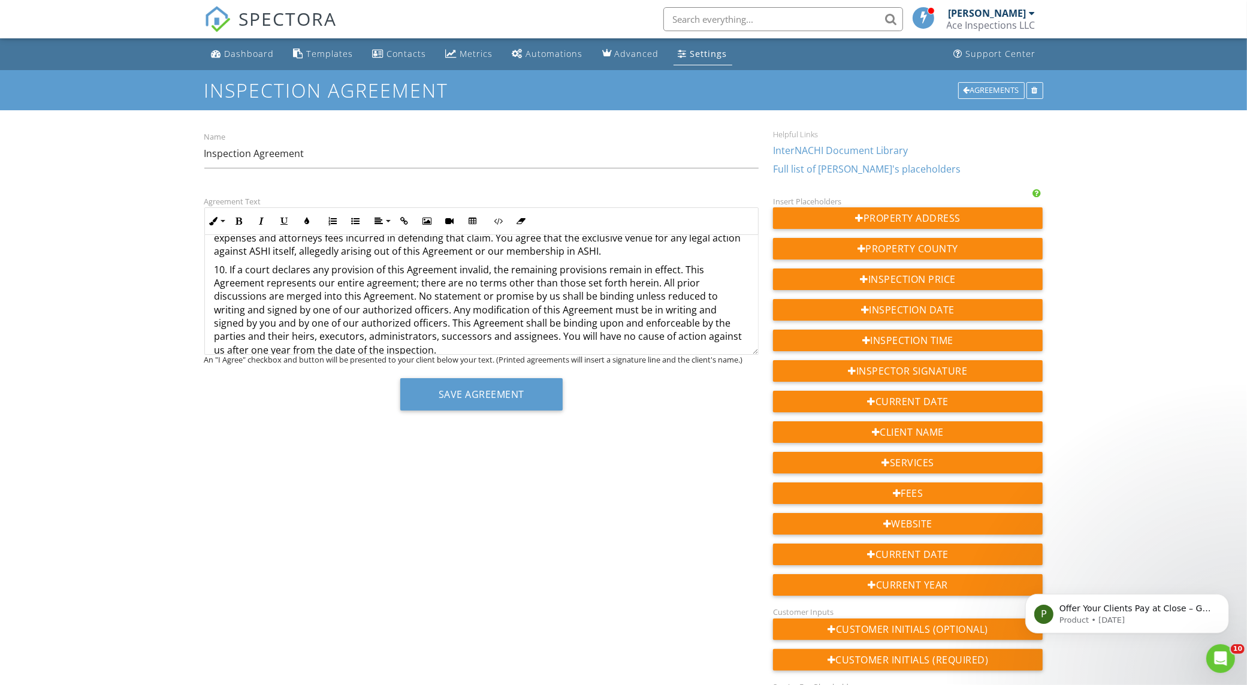
scroll to position [1092, 0]
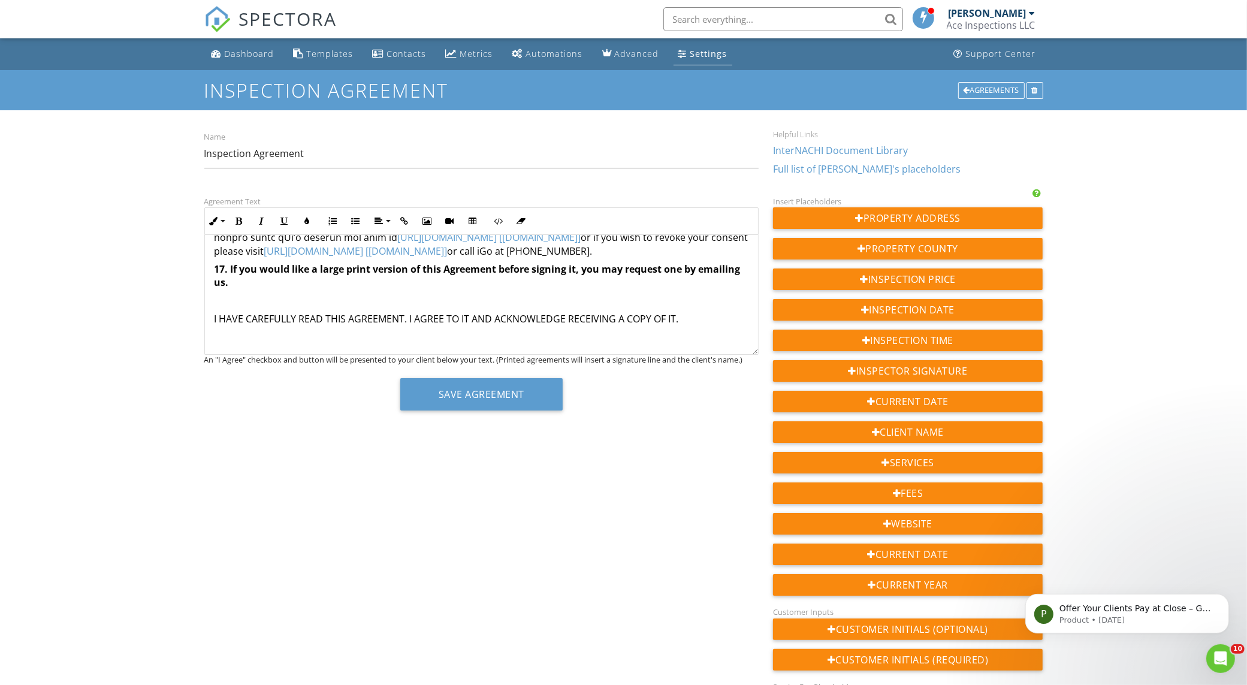
click at [528, 414] on div "Save Agreement" at bounding box center [481, 398] width 554 height 41
click at [529, 408] on button "Save Agreement" at bounding box center [481, 394] width 162 height 32
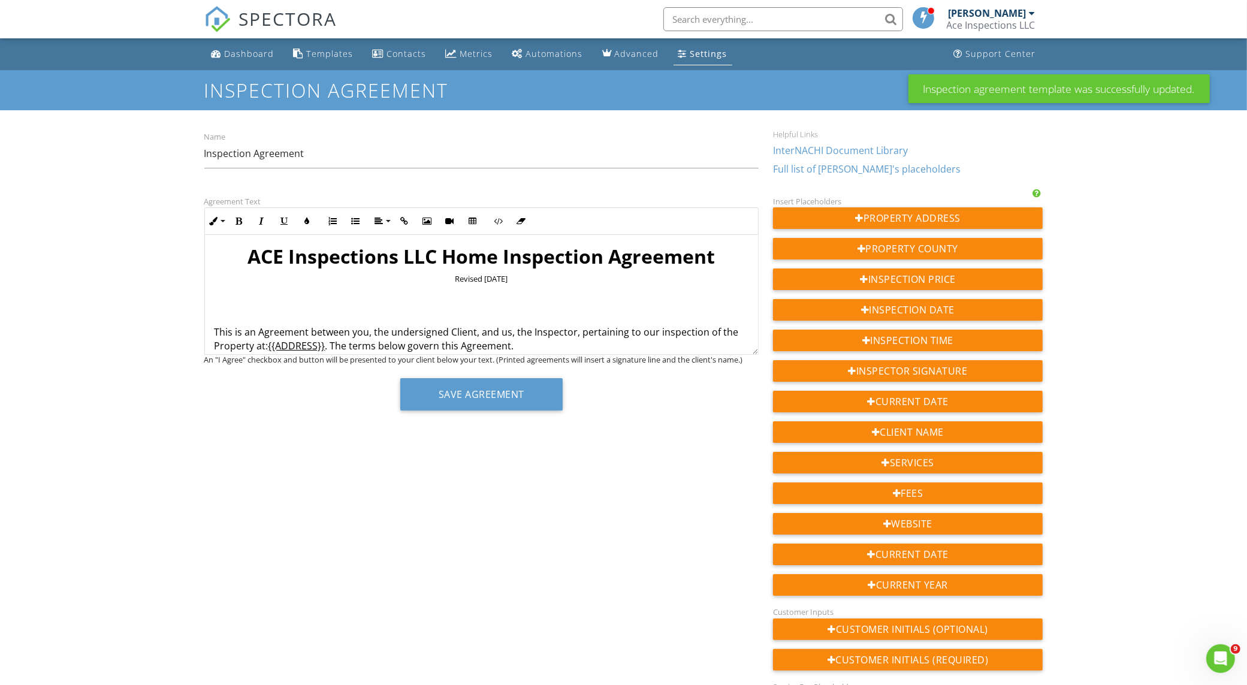
click at [1029, 9] on div at bounding box center [1032, 13] width 6 height 10
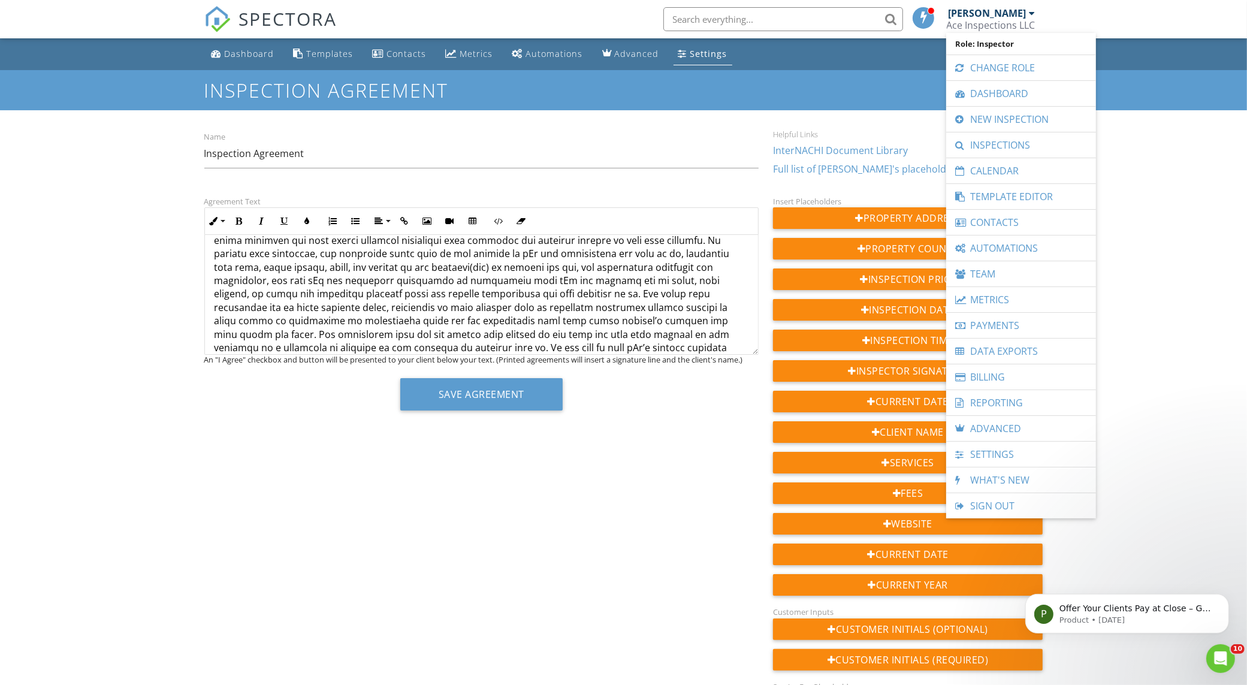
scroll to position [1017, 0]
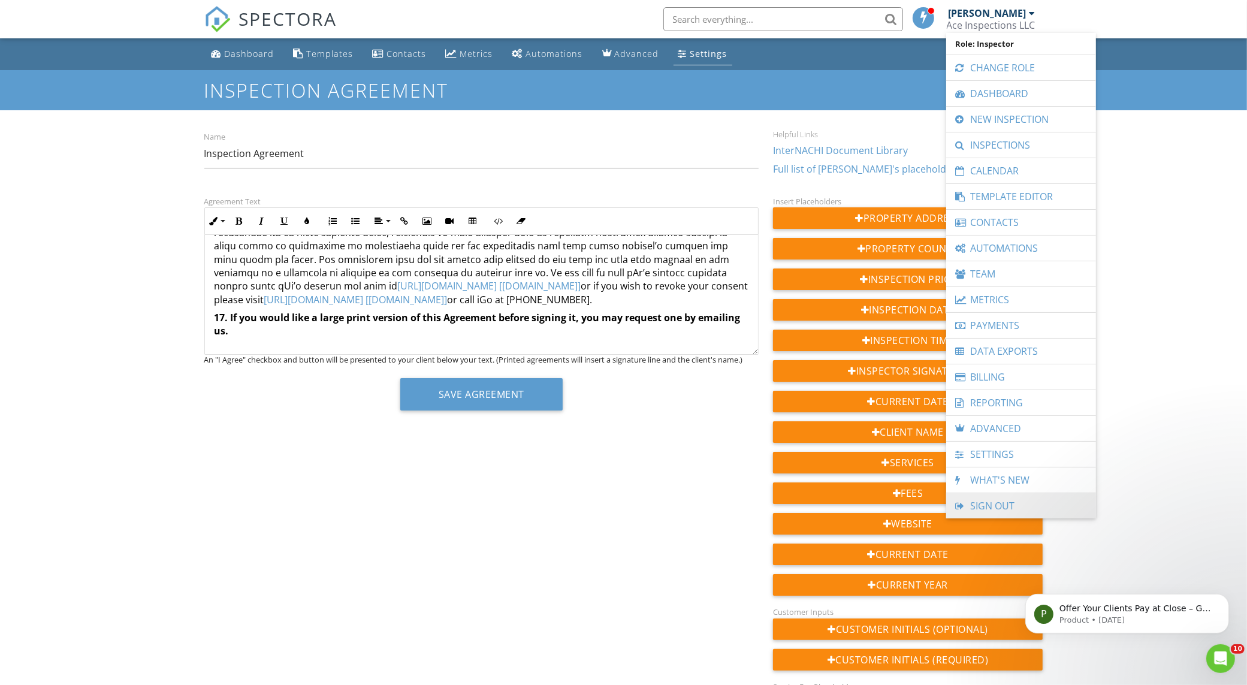
click at [1017, 495] on link "Sign Out" at bounding box center [1021, 505] width 138 height 25
